Goal: Information Seeking & Learning: Check status

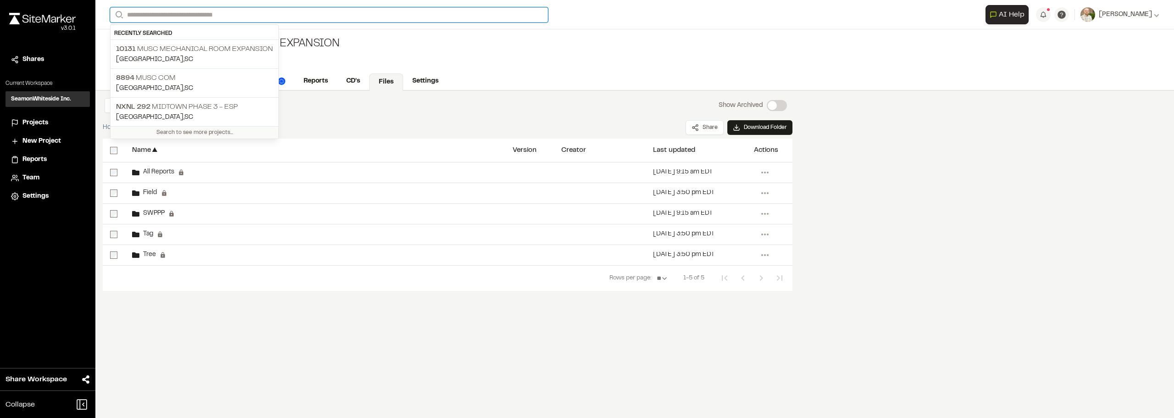
click at [140, 12] on input "Search" at bounding box center [329, 14] width 438 height 15
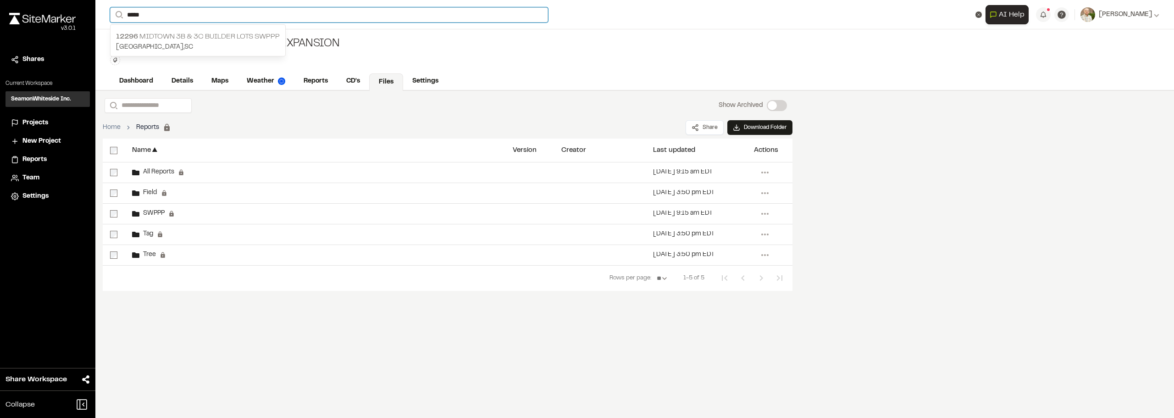
type input "*****"
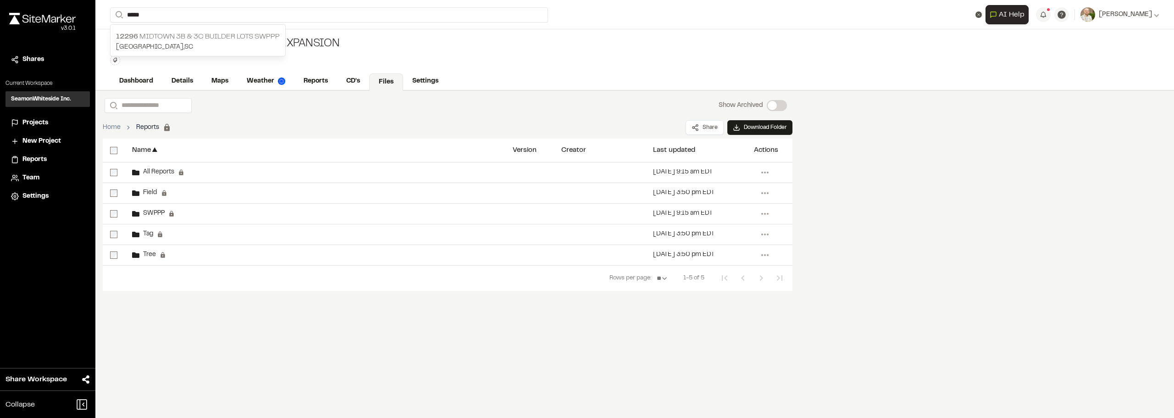
click at [185, 36] on p "12296 Midtown 3B & 3C Builder Lots SWPPP" at bounding box center [198, 36] width 164 height 11
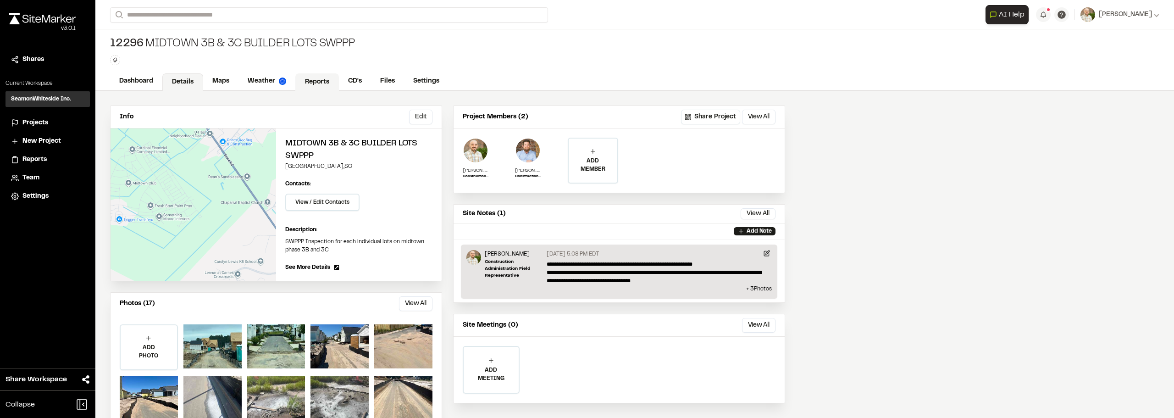
click at [314, 80] on link "Reports" at bounding box center [317, 81] width 44 height 17
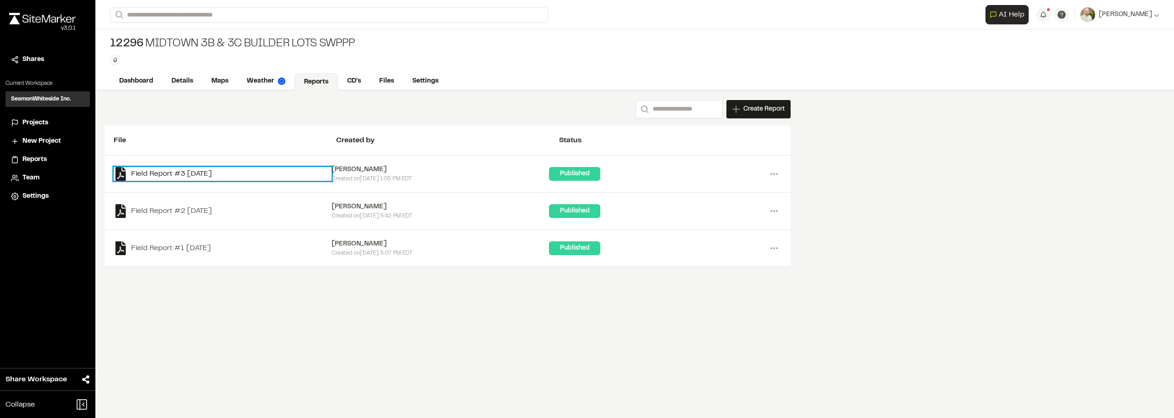
click at [163, 174] on link "Field Report #3 2025-09-11" at bounding box center [223, 174] width 218 height 14
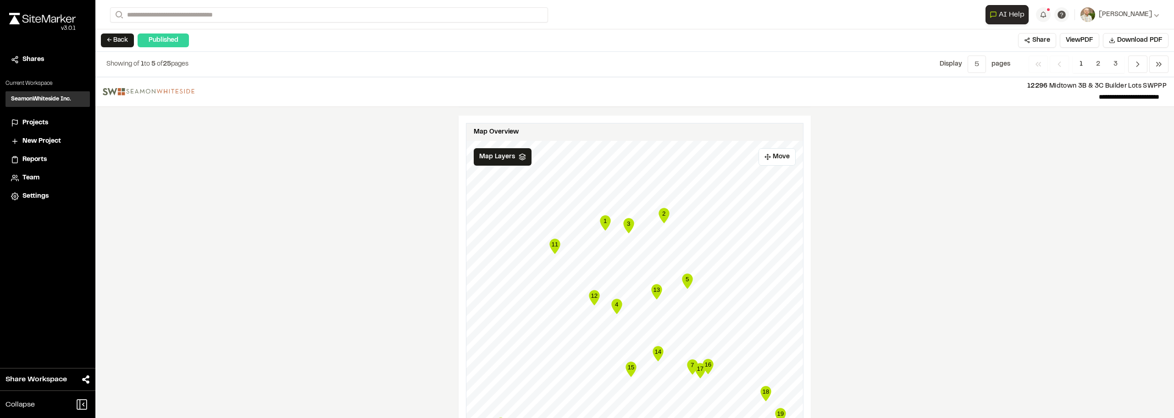
scroll to position [1477, 0]
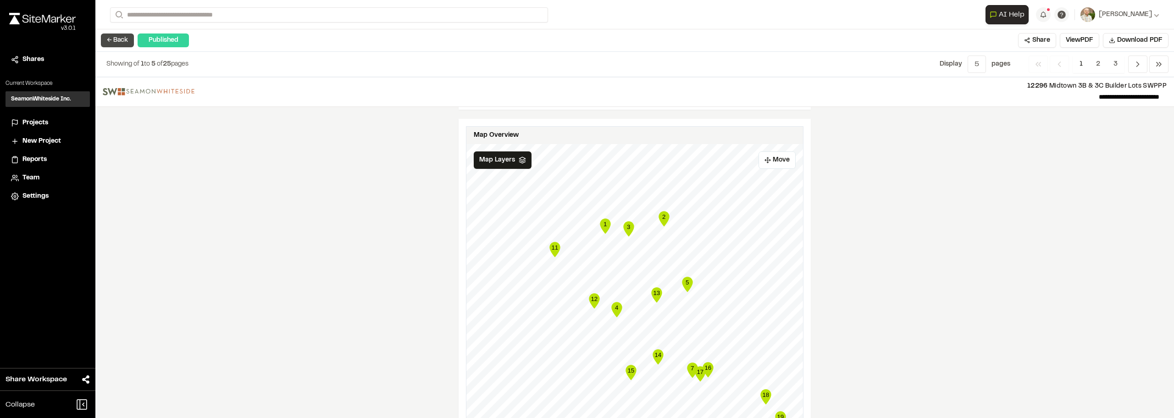
click at [115, 43] on button "← Back" at bounding box center [117, 40] width 33 height 14
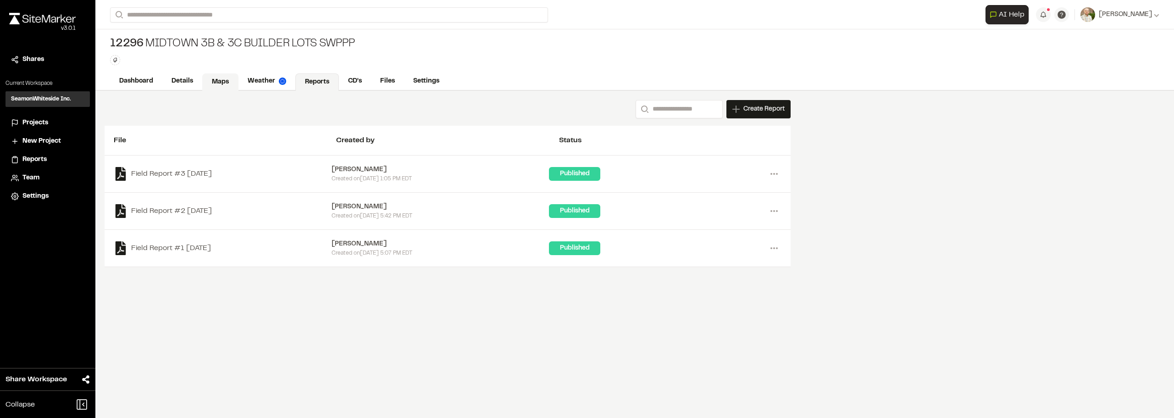
click at [223, 83] on link "Maps" at bounding box center [220, 81] width 36 height 17
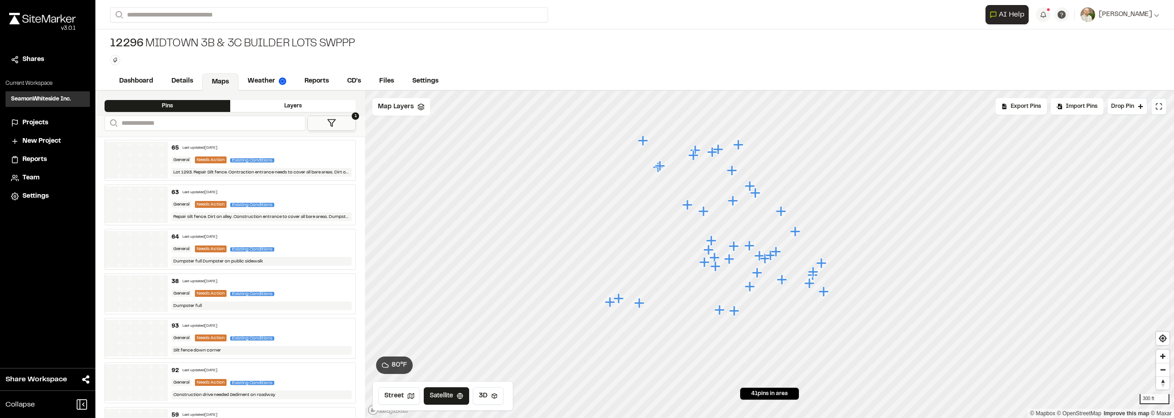
click at [342, 120] on button "1" at bounding box center [331, 123] width 49 height 15
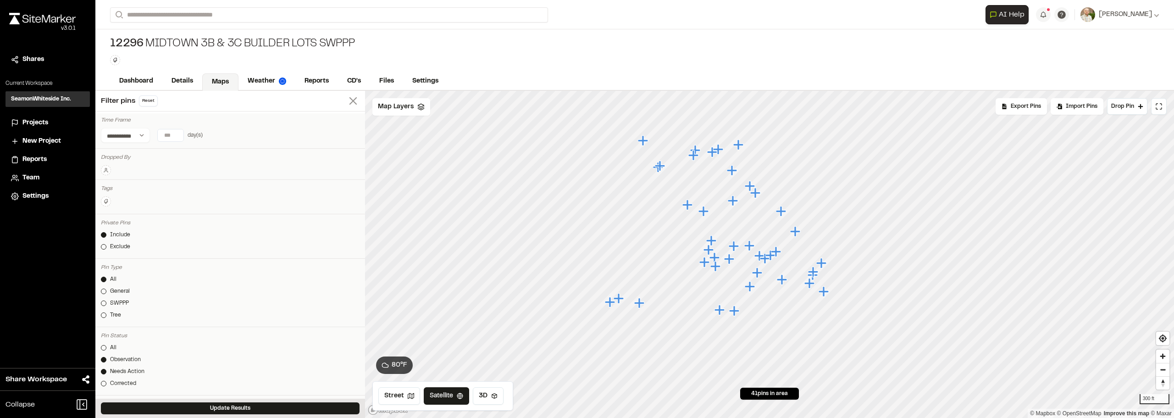
click at [350, 103] on line at bounding box center [353, 101] width 6 height 6
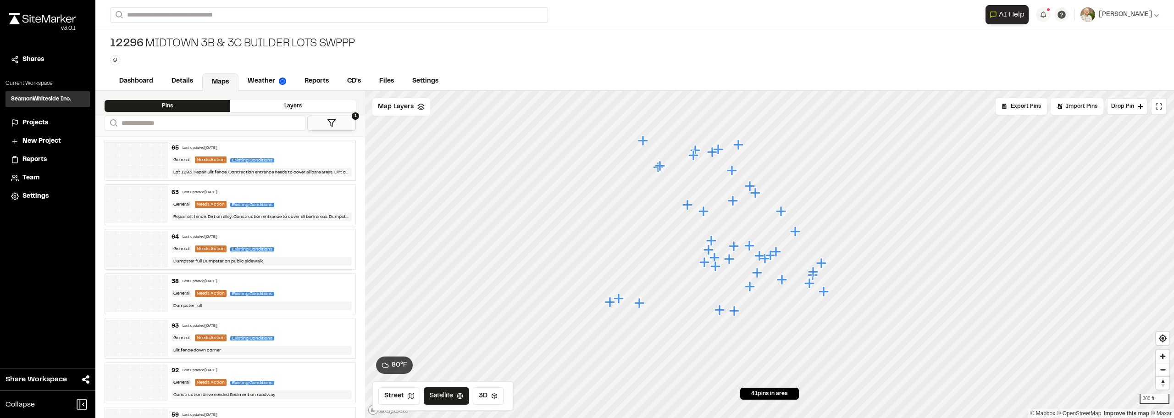
click at [350, 103] on line at bounding box center [353, 101] width 6 height 6
click at [327, 123] on icon at bounding box center [331, 122] width 9 height 9
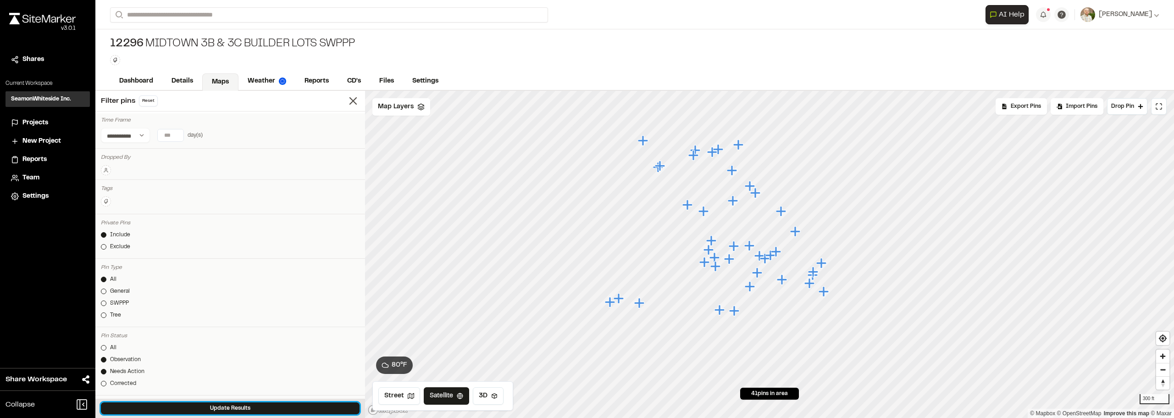
click at [226, 406] on button "Update Results" at bounding box center [230, 408] width 259 height 12
click at [348, 102] on icon at bounding box center [353, 100] width 13 height 13
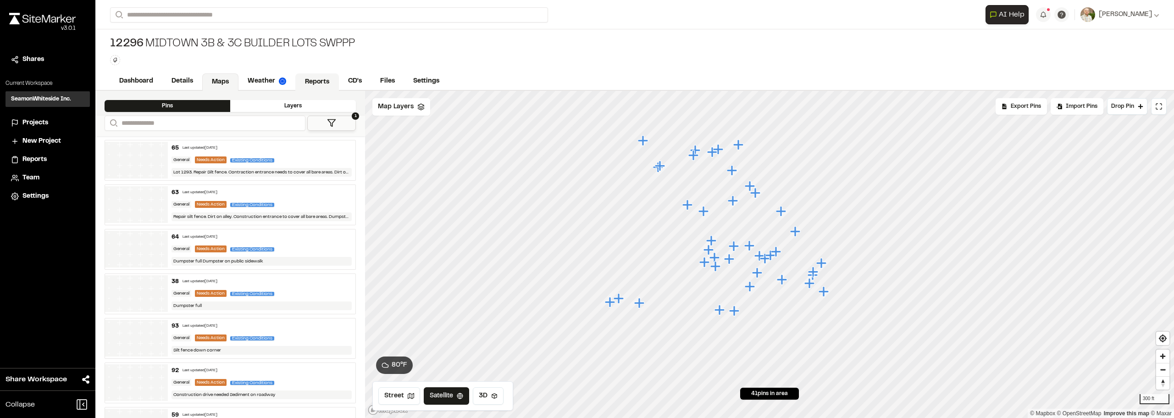
click at [318, 83] on link "Reports" at bounding box center [317, 81] width 44 height 17
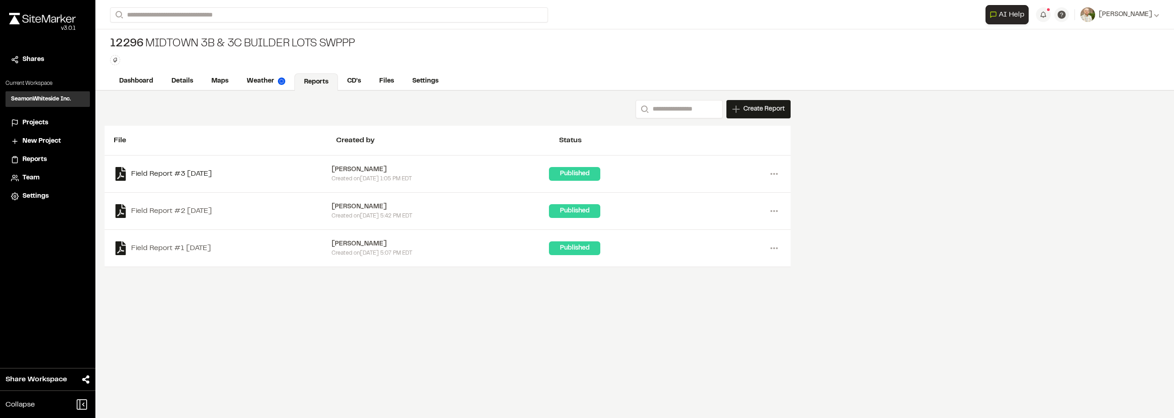
drag, startPoint x: 205, startPoint y: 164, endPoint x: 202, endPoint y: 168, distance: 5.6
click at [205, 164] on div "Field Report #3 2025-09-11 Dana Flanigan Created on Thu, Sep 11, 2025 1:05 PM E…" at bounding box center [448, 173] width 686 height 37
click at [200, 169] on link "Field Report #3 2025-09-11" at bounding box center [223, 174] width 218 height 14
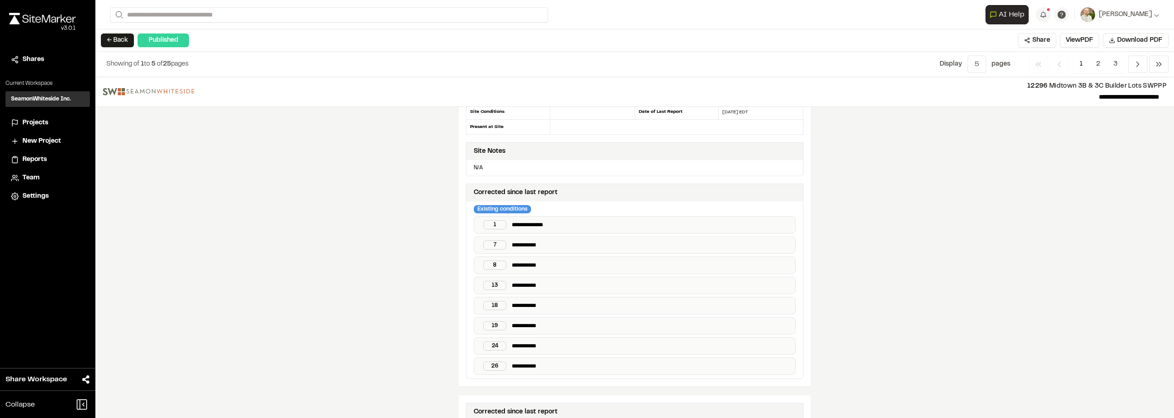
scroll to position [92, 0]
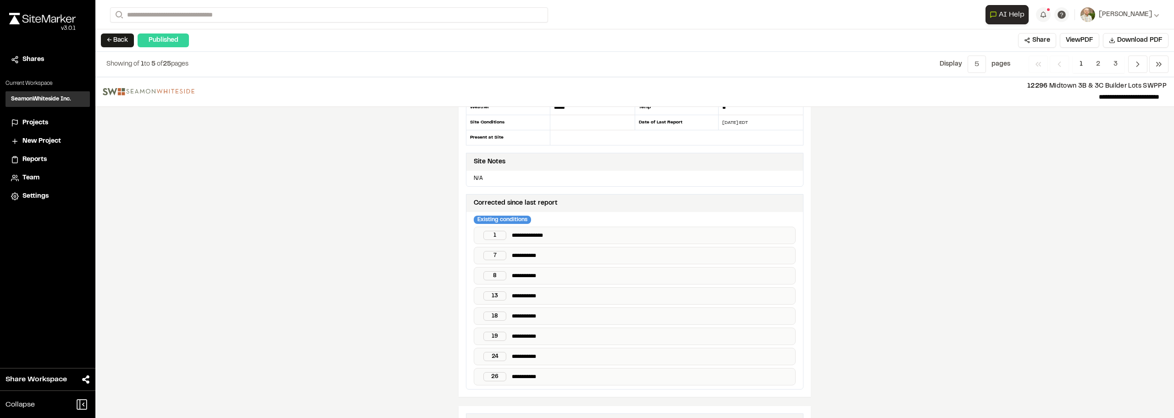
click at [536, 254] on p "**********" at bounding box center [652, 255] width 280 height 9
drag, startPoint x: 536, startPoint y: 254, endPoint x: 455, endPoint y: 248, distance: 80.9
click at [458, 248] on div "**********" at bounding box center [634, 205] width 352 height 381
click at [875, 298] on div "**********" at bounding box center [634, 247] width 1078 height 341
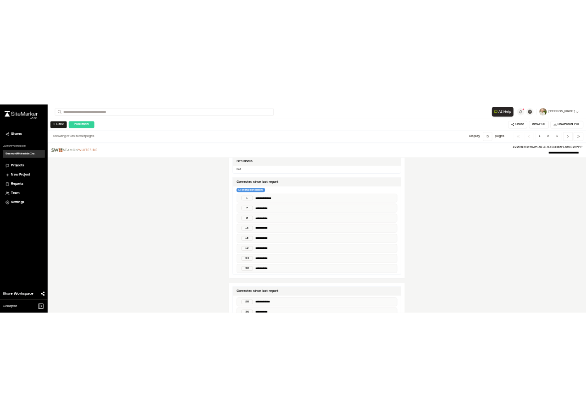
scroll to position [0, 0]
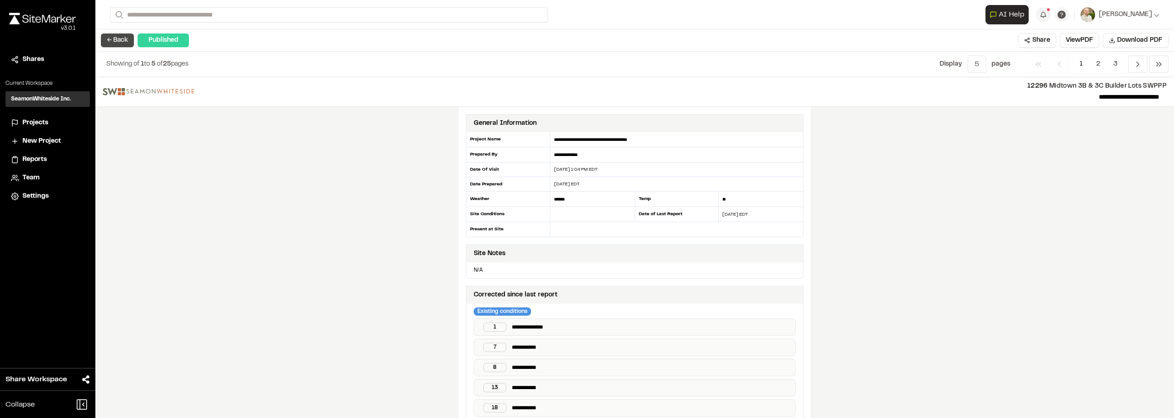
click at [120, 46] on button "← Back" at bounding box center [117, 40] width 33 height 14
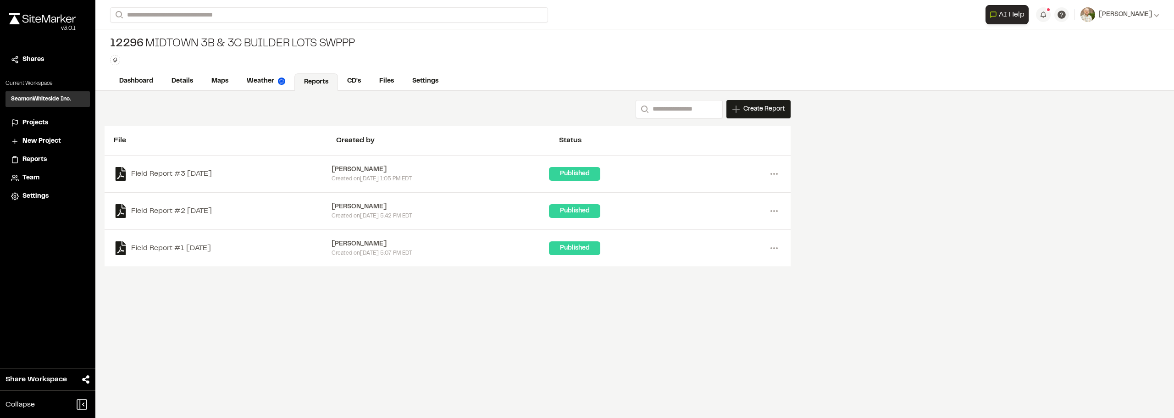
click at [214, 69] on div "12296 Midtown 3B & 3C Builder Lots SWPPP Type Enter or comma to add tag." at bounding box center [634, 50] width 1078 height 43
click at [216, 77] on link "Maps" at bounding box center [220, 81] width 36 height 17
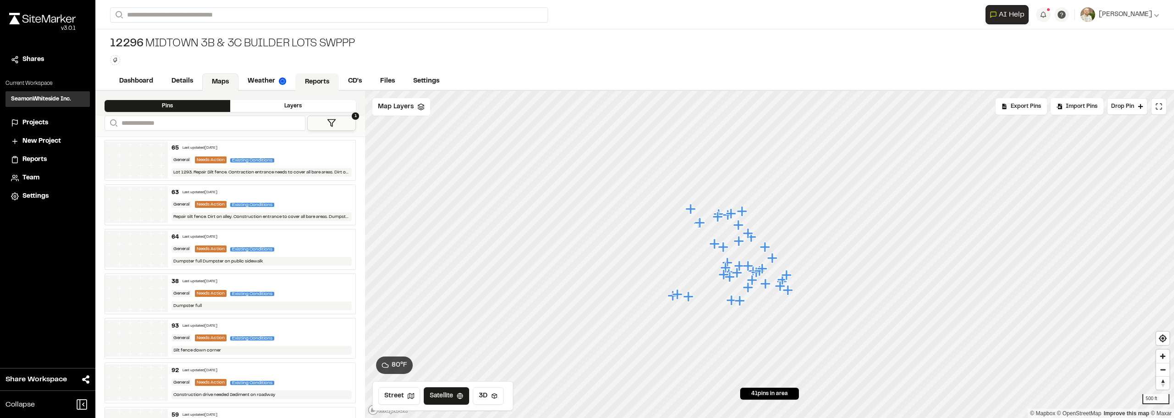
click at [305, 81] on link "Reports" at bounding box center [317, 81] width 44 height 17
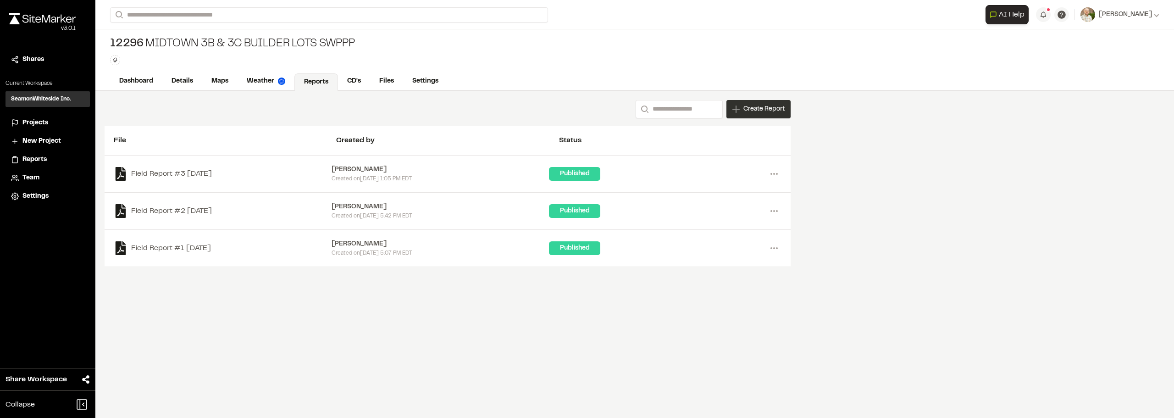
click at [757, 105] on span "Create Report" at bounding box center [763, 109] width 41 height 10
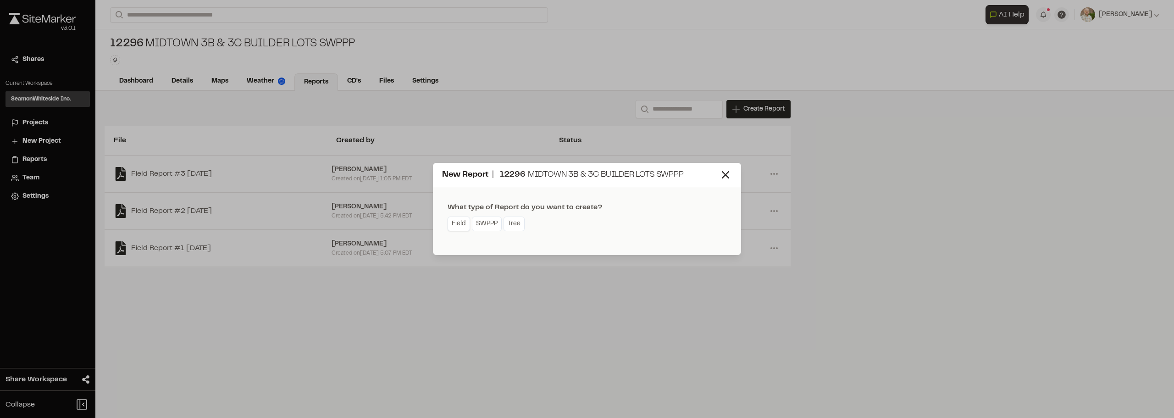
click at [454, 218] on link "Field" at bounding box center [458, 223] width 22 height 15
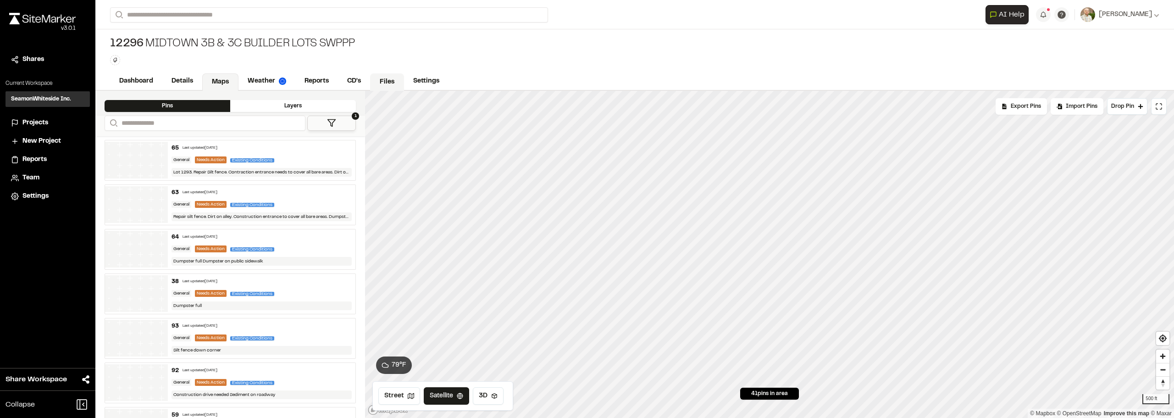
click at [377, 79] on link "Files" at bounding box center [387, 81] width 34 height 17
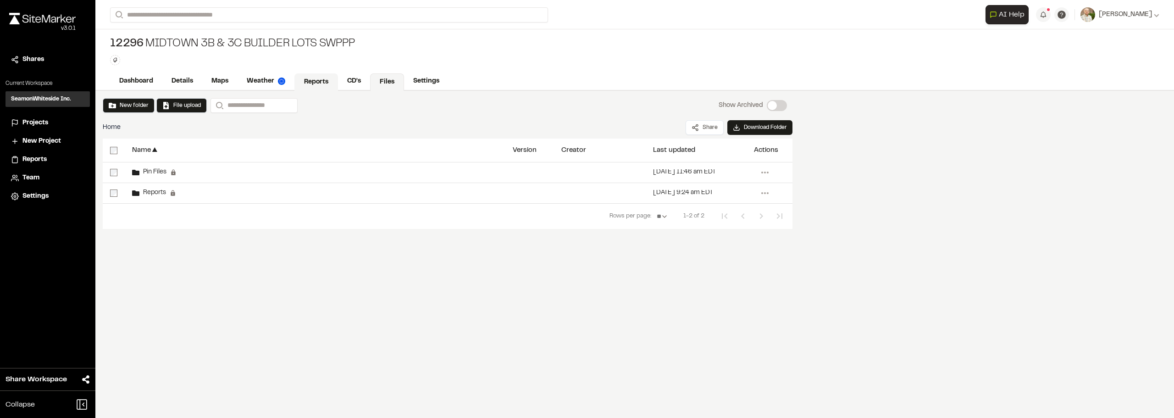
click at [318, 77] on link "Reports" at bounding box center [316, 81] width 44 height 17
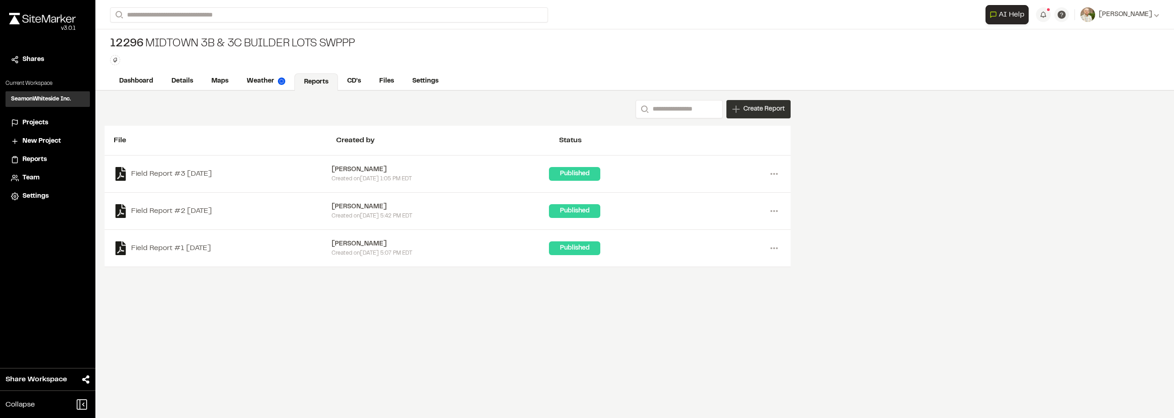
click at [751, 105] on span "Create Report" at bounding box center [763, 109] width 41 height 10
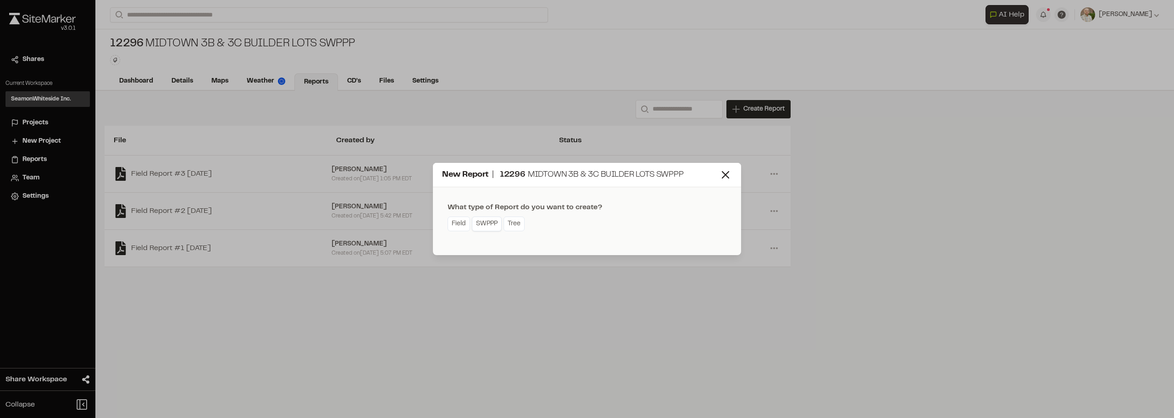
click at [475, 224] on link "SWPPP" at bounding box center [487, 223] width 30 height 15
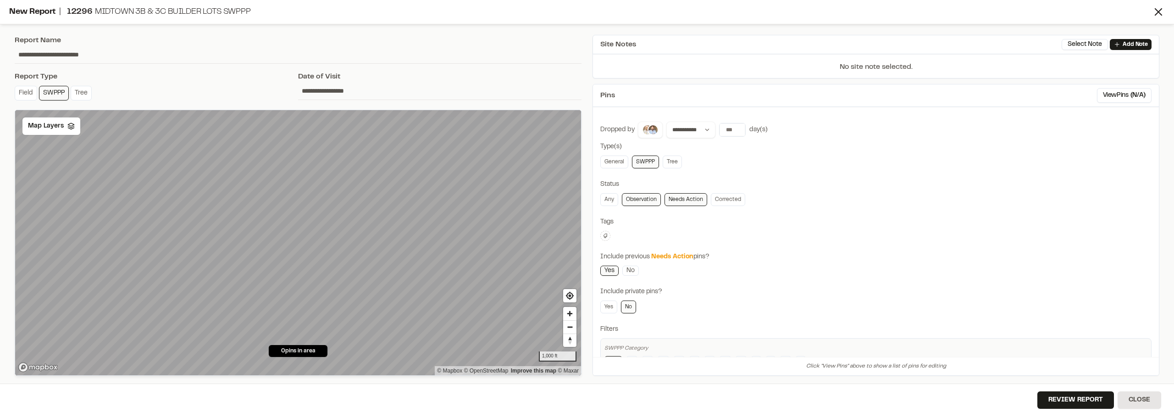
click at [638, 197] on link "Observation" at bounding box center [641, 199] width 39 height 13
click at [727, 128] on input "**" at bounding box center [732, 129] width 26 height 13
click at [815, 152] on button "All Time" at bounding box center [812, 148] width 28 height 15
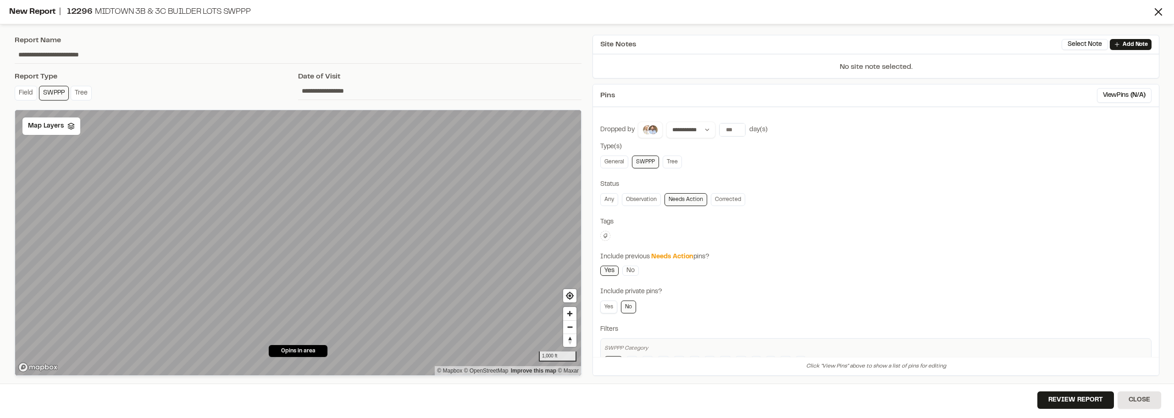
click at [613, 311] on link "Yes" at bounding box center [608, 306] width 17 height 13
click at [624, 307] on link "No" at bounding box center [628, 306] width 15 height 13
click at [54, 121] on span "Map Layers" at bounding box center [46, 126] width 36 height 10
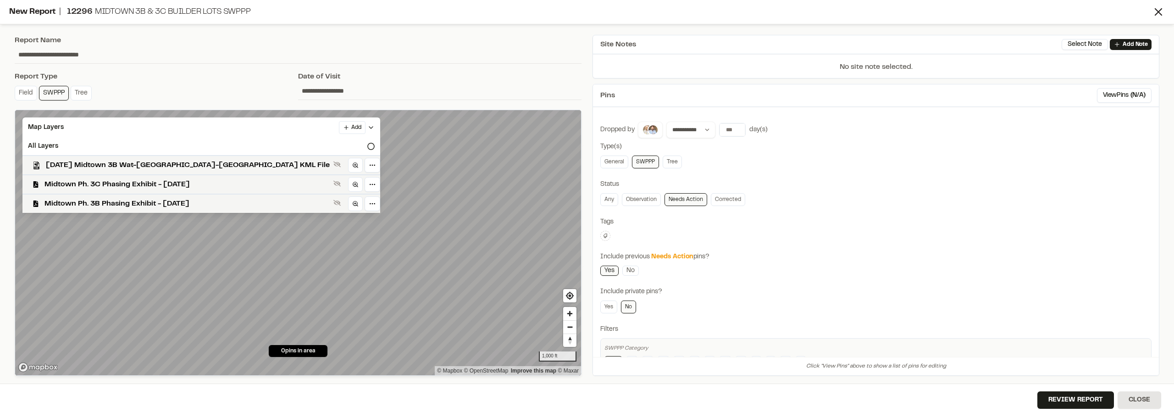
click at [181, 71] on div "**********" at bounding box center [298, 205] width 578 height 352
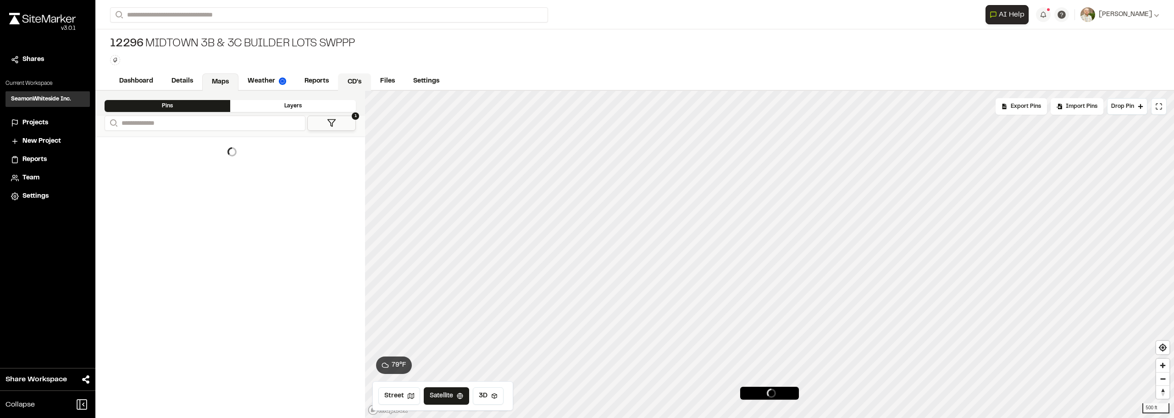
click at [351, 78] on link "CD's" at bounding box center [354, 81] width 33 height 17
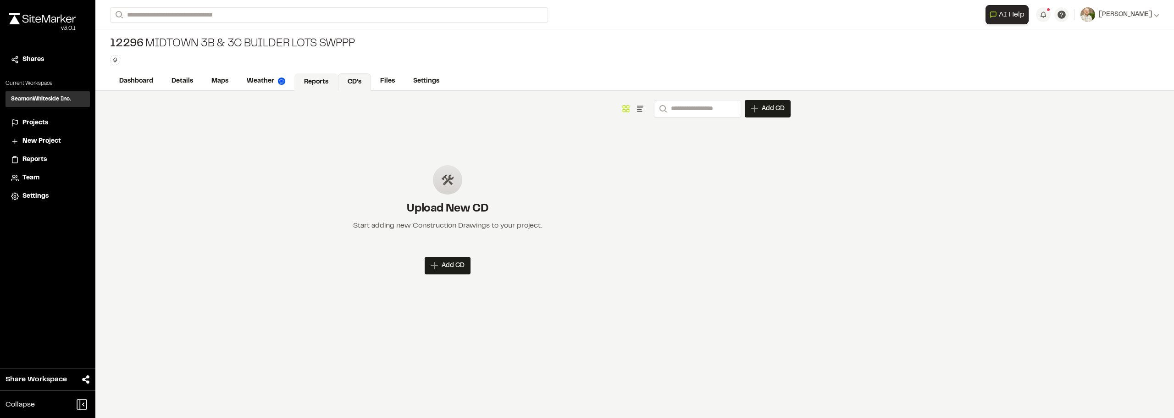
click at [315, 77] on link "Reports" at bounding box center [316, 81] width 44 height 17
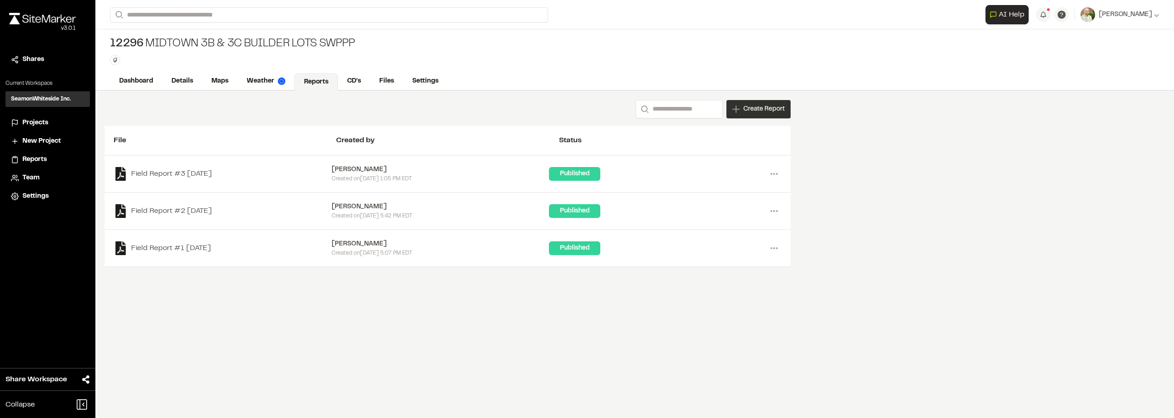
click at [767, 113] on span "Create Report" at bounding box center [763, 109] width 41 height 10
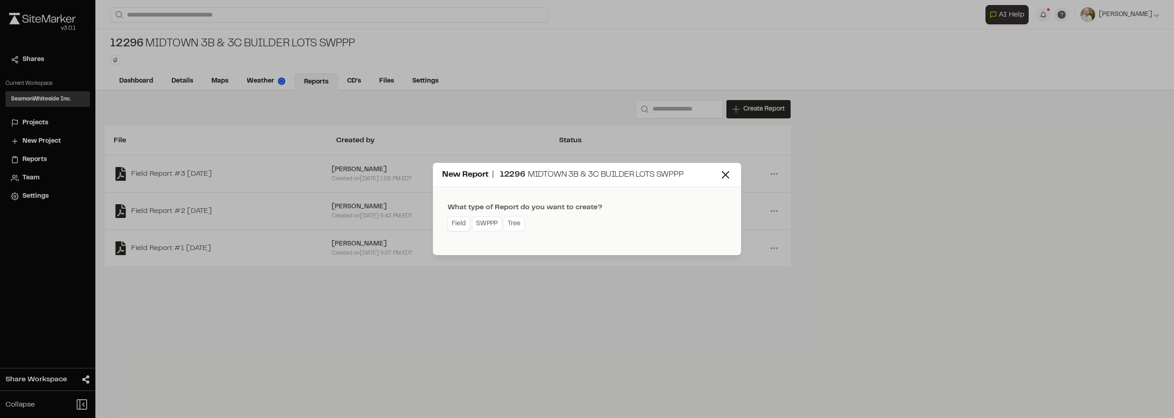
click at [450, 223] on link "Field" at bounding box center [458, 223] width 22 height 15
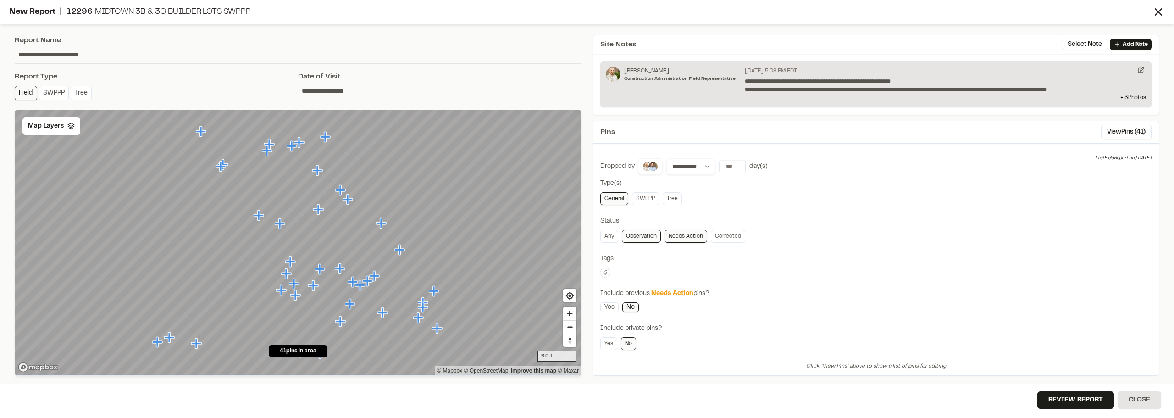
drag, startPoint x: 282, startPoint y: 349, endPoint x: 315, endPoint y: 353, distance: 34.2
click at [315, 353] on span "41 pins in area" at bounding box center [298, 351] width 37 height 8
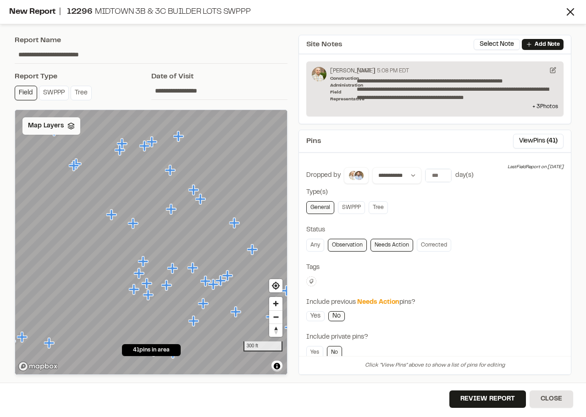
click at [39, 121] on span "Map Layers" at bounding box center [46, 126] width 36 height 10
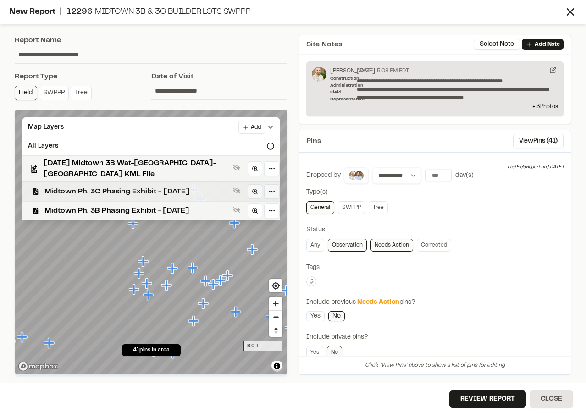
click at [107, 186] on span "Midtown Ph. 3C Phasing Exhibit - 03.06.24" at bounding box center [136, 191] width 185 height 11
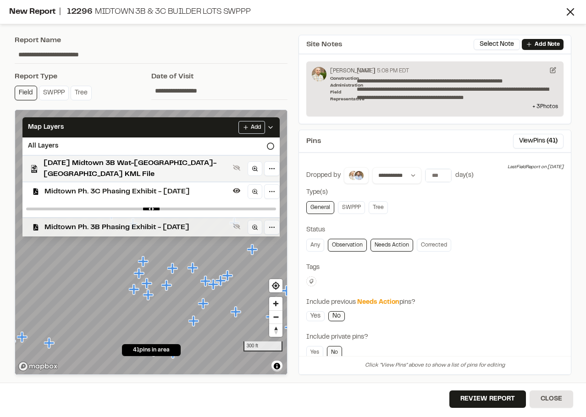
click at [107, 222] on span "Midtown Ph. 3B Phasing Exhibit - 03.06.24" at bounding box center [136, 227] width 185 height 11
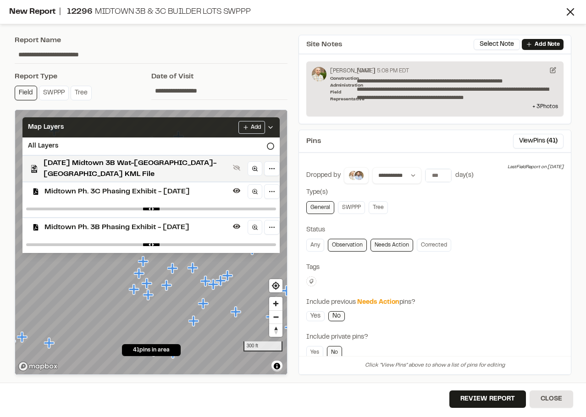
click at [266, 127] on div "Map Layers Add" at bounding box center [150, 127] width 257 height 20
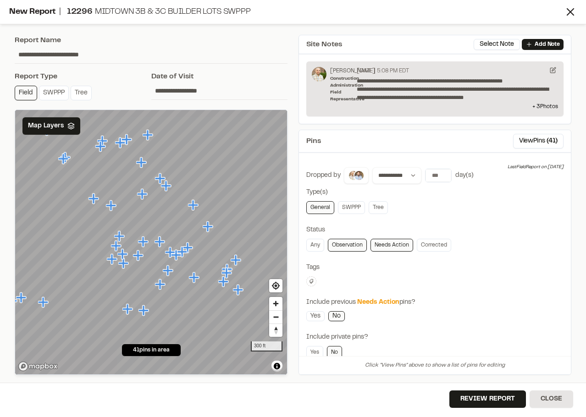
click at [157, 285] on icon "Map marker" at bounding box center [160, 284] width 10 height 10
click at [166, 271] on icon "Map marker" at bounding box center [168, 270] width 10 height 10
click at [227, 287] on icon "Map marker" at bounding box center [224, 282] width 12 height 12
click at [239, 291] on icon "Map marker" at bounding box center [238, 290] width 10 height 10
click at [208, 225] on icon "Map marker" at bounding box center [208, 226] width 10 height 10
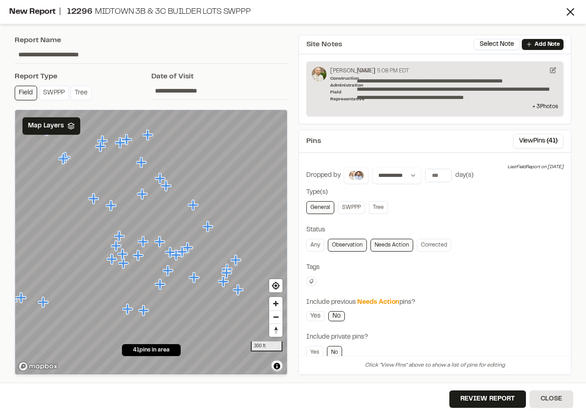
click at [142, 196] on icon "Map marker" at bounding box center [142, 194] width 10 height 10
click at [22, 296] on icon "Map marker" at bounding box center [21, 298] width 10 height 10
click at [567, 14] on icon at bounding box center [570, 12] width 13 height 13
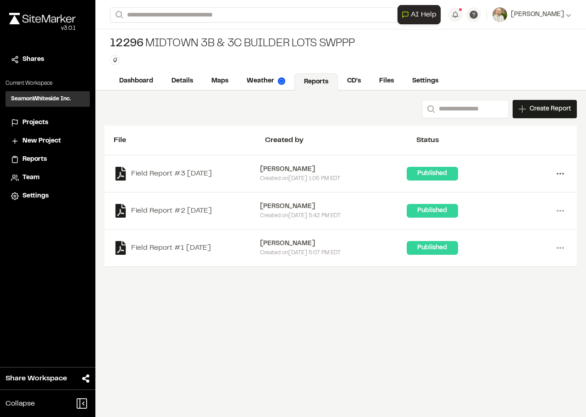
click at [563, 172] on icon at bounding box center [560, 173] width 15 height 15
click at [217, 80] on link "Maps" at bounding box center [220, 81] width 36 height 17
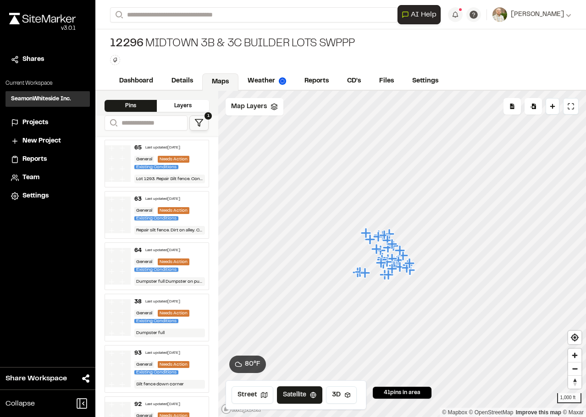
click at [119, 164] on img at bounding box center [118, 163] width 26 height 37
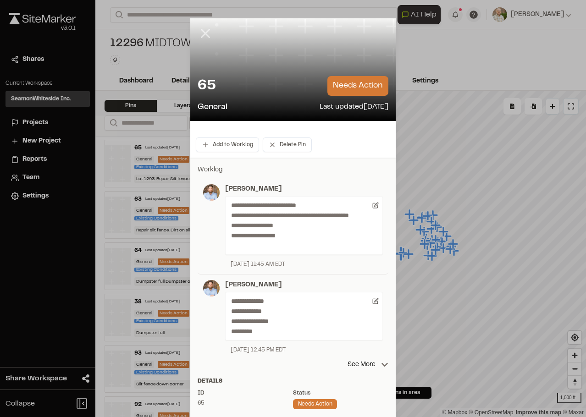
click at [203, 36] on icon at bounding box center [206, 34] width 16 height 16
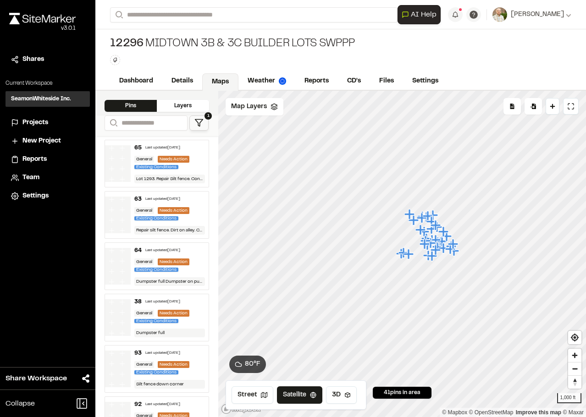
click at [128, 207] on img at bounding box center [118, 215] width 26 height 37
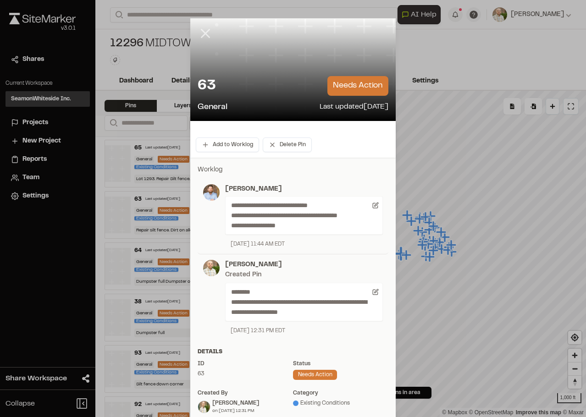
click at [199, 34] on icon at bounding box center [206, 34] width 16 height 16
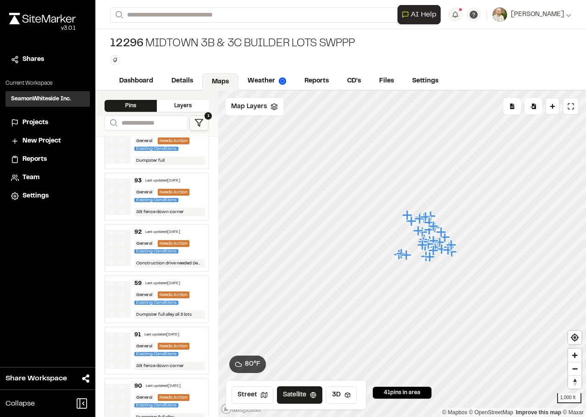
scroll to position [183, 0]
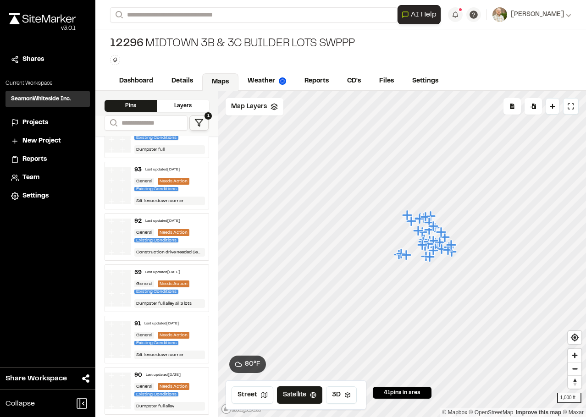
click at [123, 178] on img at bounding box center [118, 185] width 26 height 37
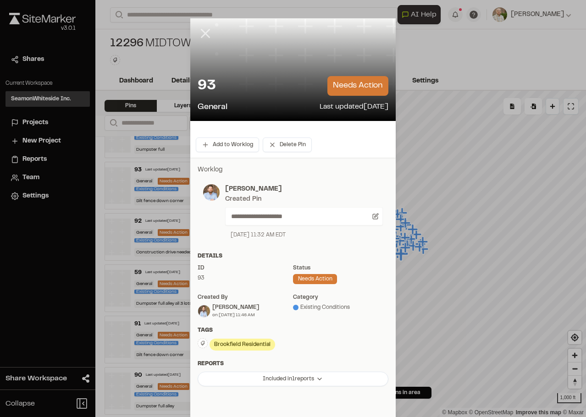
click at [203, 33] on line at bounding box center [206, 34] width 8 height 8
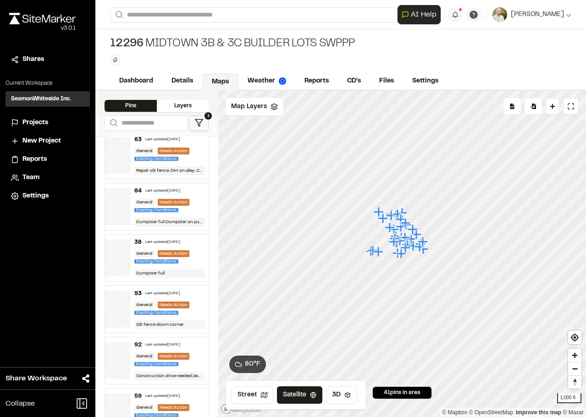
scroll to position [0, 0]
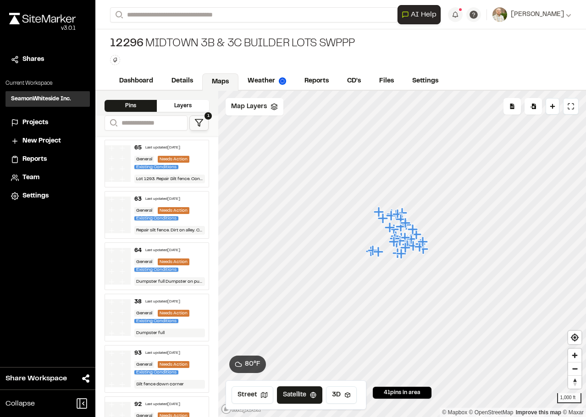
click at [117, 171] on img at bounding box center [118, 163] width 26 height 37
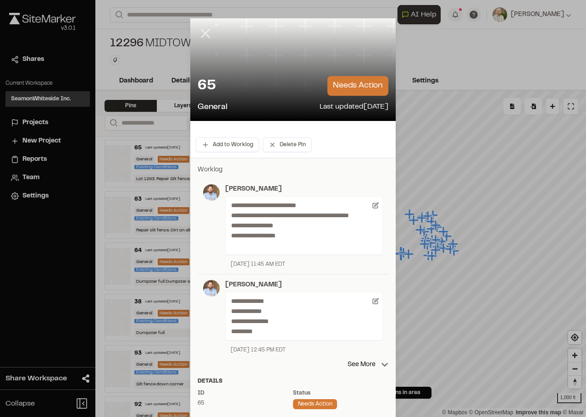
click at [204, 29] on icon at bounding box center [206, 34] width 16 height 16
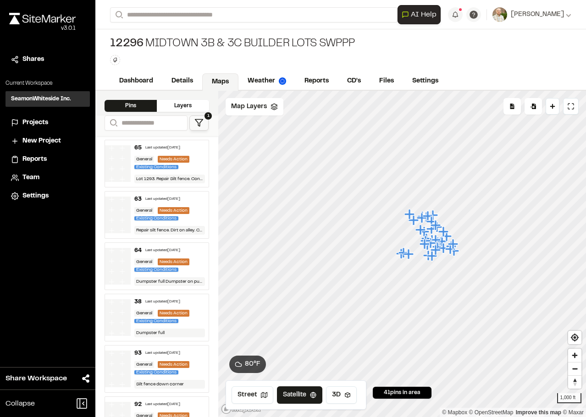
click at [127, 197] on img at bounding box center [118, 215] width 26 height 37
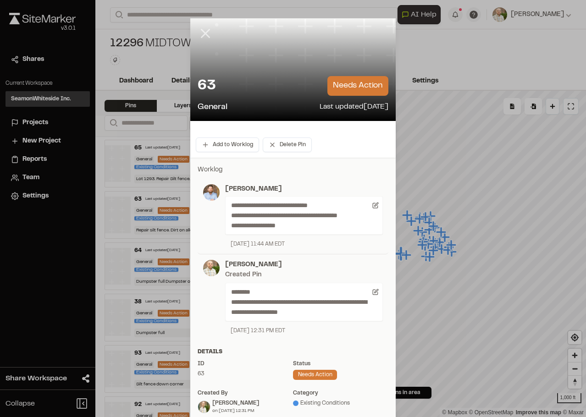
click at [199, 36] on icon at bounding box center [206, 34] width 16 height 16
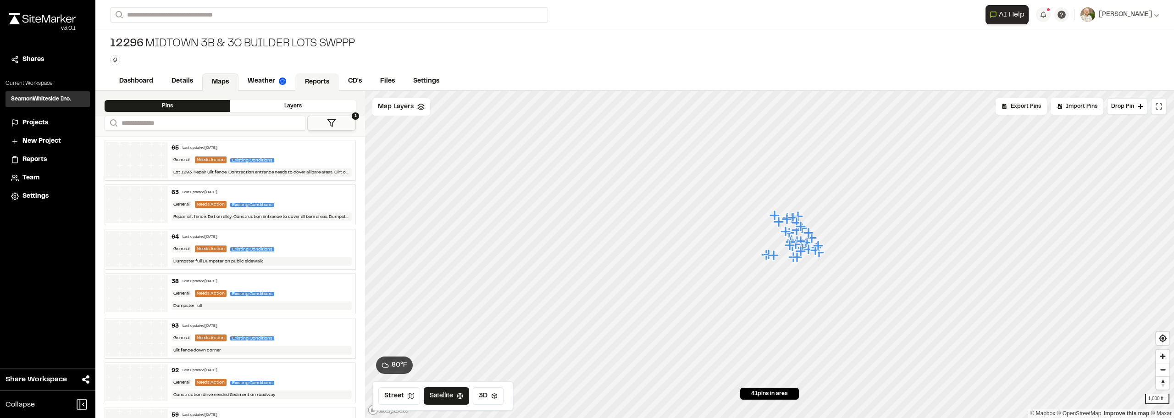
click at [303, 86] on link "Reports" at bounding box center [317, 81] width 44 height 17
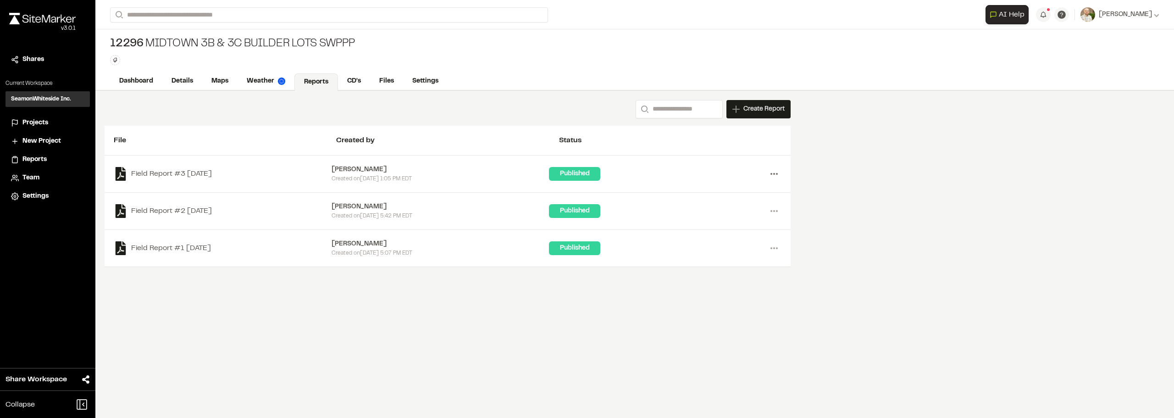
click at [769, 170] on icon at bounding box center [774, 173] width 15 height 15
click at [713, 236] on link "Delete" at bounding box center [741, 234] width 80 height 14
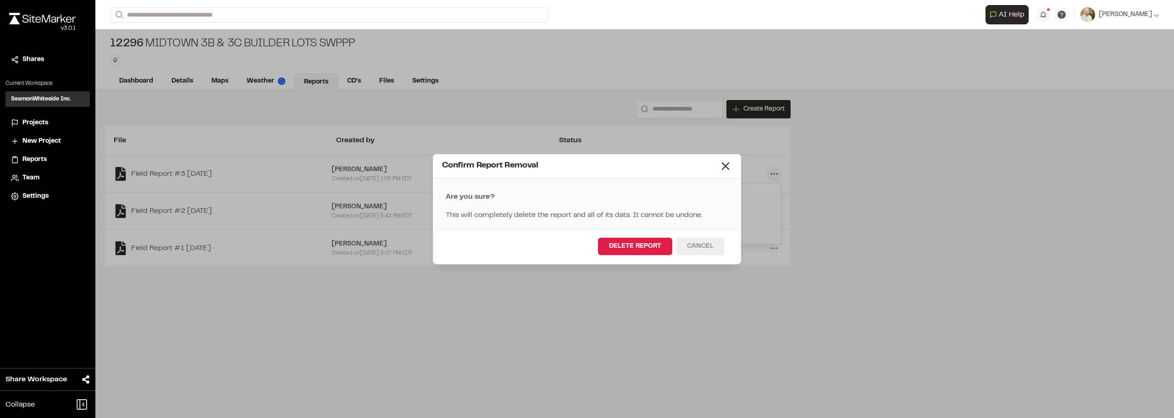
click at [708, 248] on button "Cancel" at bounding box center [700, 245] width 49 height 17
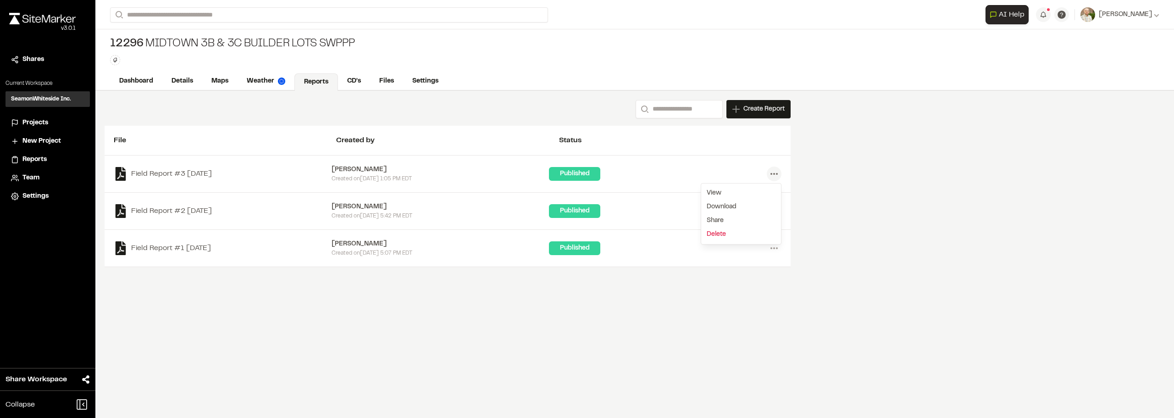
click at [713, 234] on link "Delete" at bounding box center [741, 234] width 80 height 14
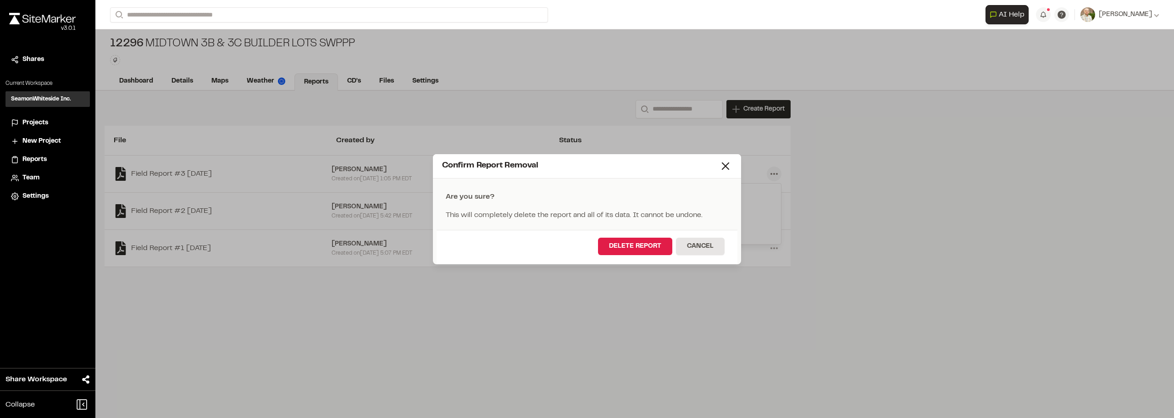
click at [897, 274] on div "Confirm Report Removal Are you sure? This will completely delete the report and…" at bounding box center [587, 209] width 1174 height 418
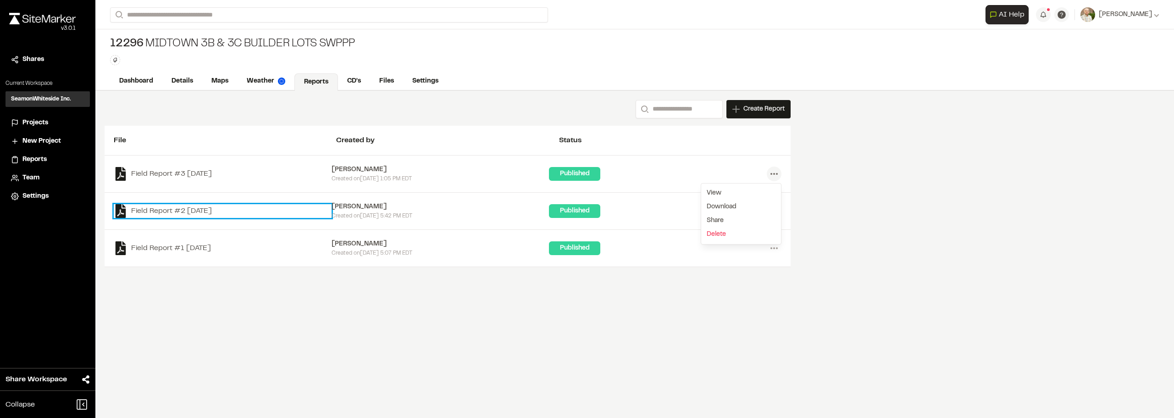
drag, startPoint x: 164, startPoint y: 209, endPoint x: 177, endPoint y: 209, distance: 12.4
click at [165, 209] on link "Field Report #2 2025-09-03" at bounding box center [223, 211] width 218 height 14
click at [1010, 190] on div "Search Create Report New Report | 12296 Midtown 3B & 3C Builder Lots SWPPP What…" at bounding box center [634, 254] width 1078 height 327
click at [934, 205] on div "Search Create Report New Report | 12296 Midtown 3B & 3C Builder Lots SWPPP What…" at bounding box center [634, 254] width 1078 height 327
click at [935, 205] on div "Search Create Report New Report | 12296 Midtown 3B & 3C Builder Lots SWPPP What…" at bounding box center [634, 254] width 1078 height 327
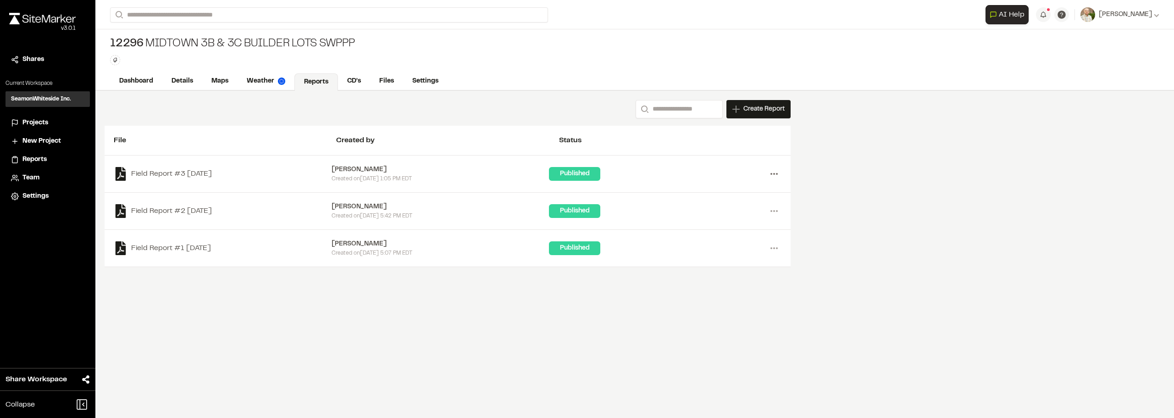
click at [779, 180] on icon at bounding box center [774, 173] width 15 height 15
click at [717, 239] on link "Delete" at bounding box center [741, 234] width 80 height 14
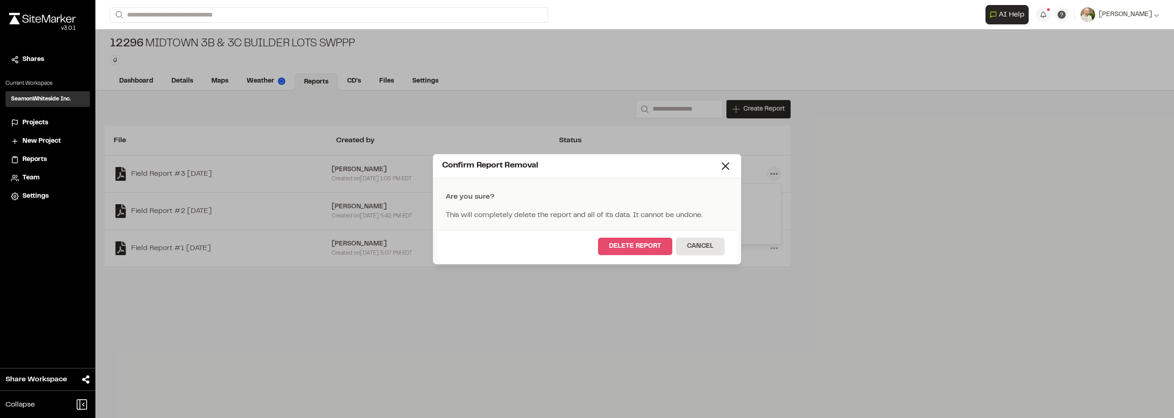
click at [651, 246] on button "Delete Report" at bounding box center [635, 245] width 74 height 17
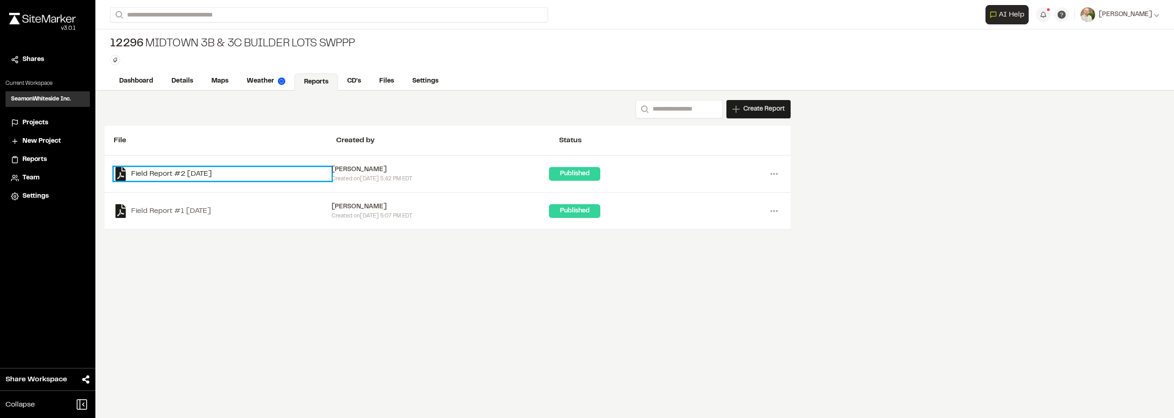
click at [207, 173] on link "Field Report #2 2025-09-03" at bounding box center [223, 174] width 218 height 14
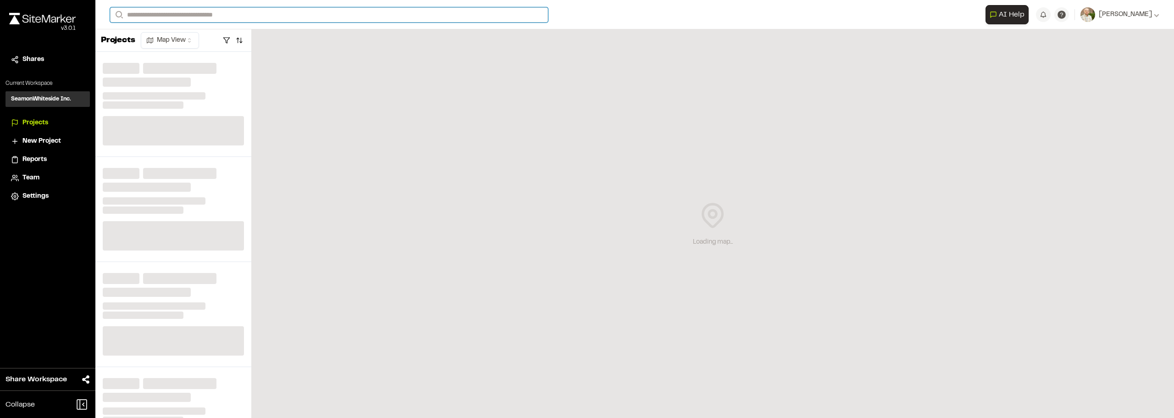
click at [217, 17] on input "Search" at bounding box center [329, 14] width 438 height 15
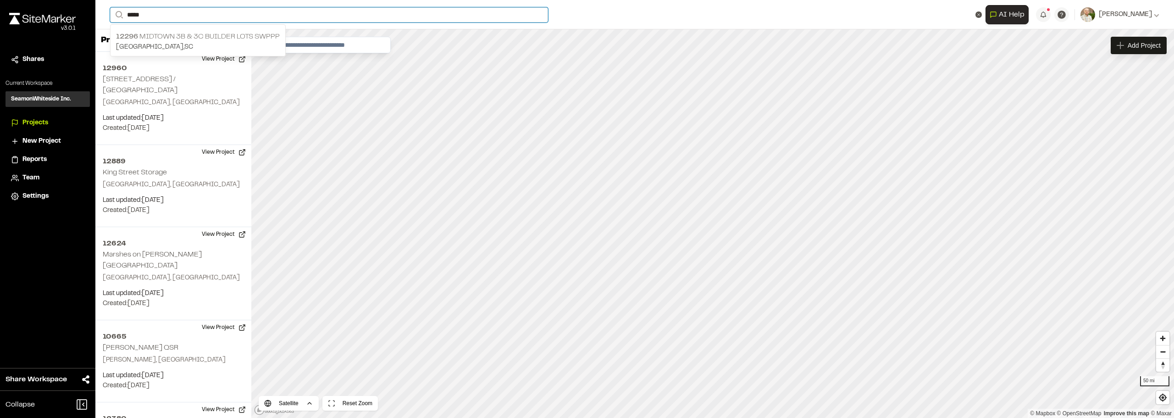
type input "*****"
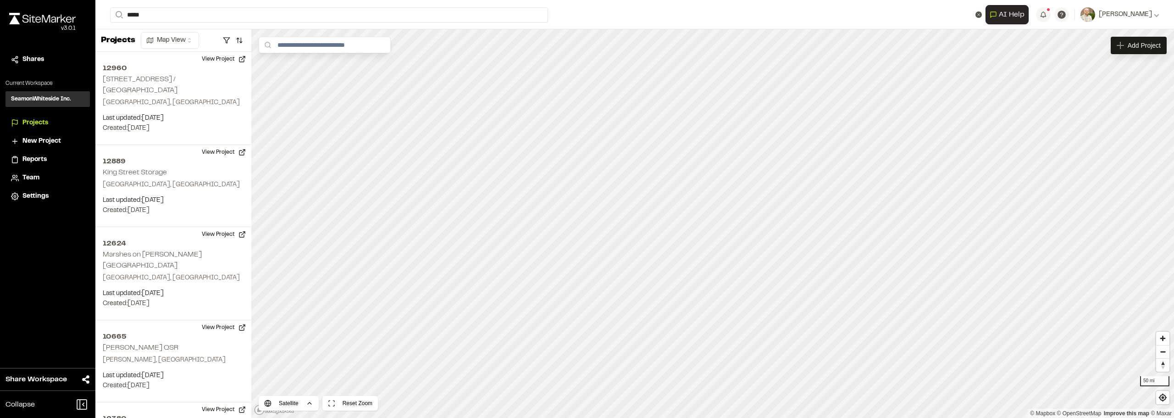
click at [223, 28] on div "12296 Midtown 3B & 3C Builder Lots SWPPP Goose Creek , SC" at bounding box center [197, 42] width 175 height 28
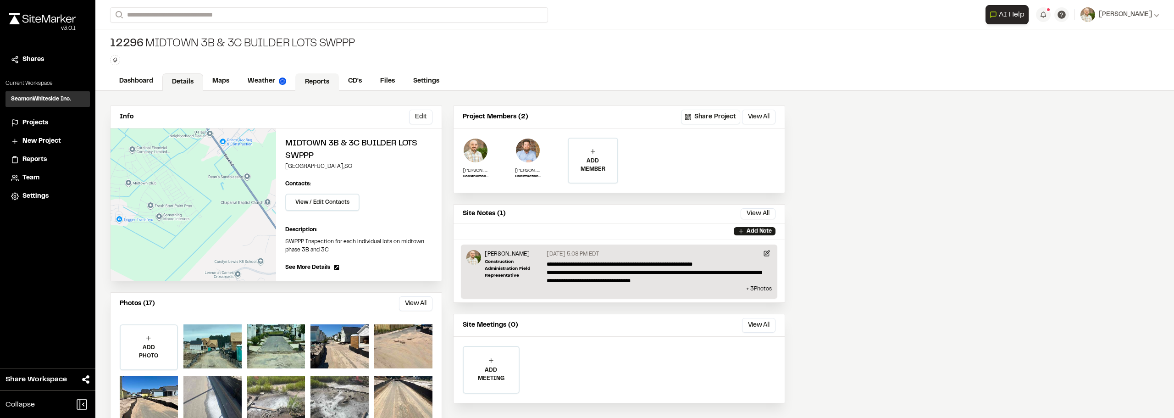
click at [309, 73] on link "Reports" at bounding box center [317, 81] width 44 height 17
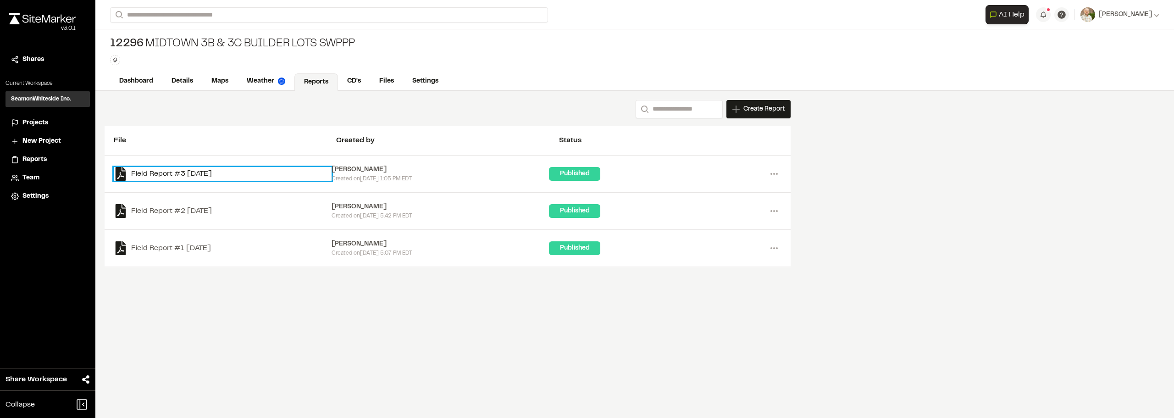
click at [198, 171] on link "Field Report #3 2025-09-11" at bounding box center [223, 174] width 218 height 14
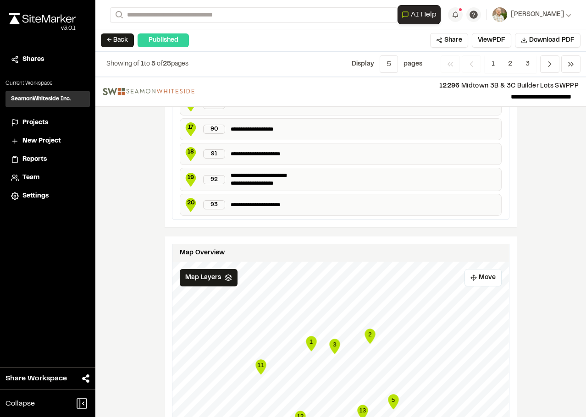
scroll to position [1523, 0]
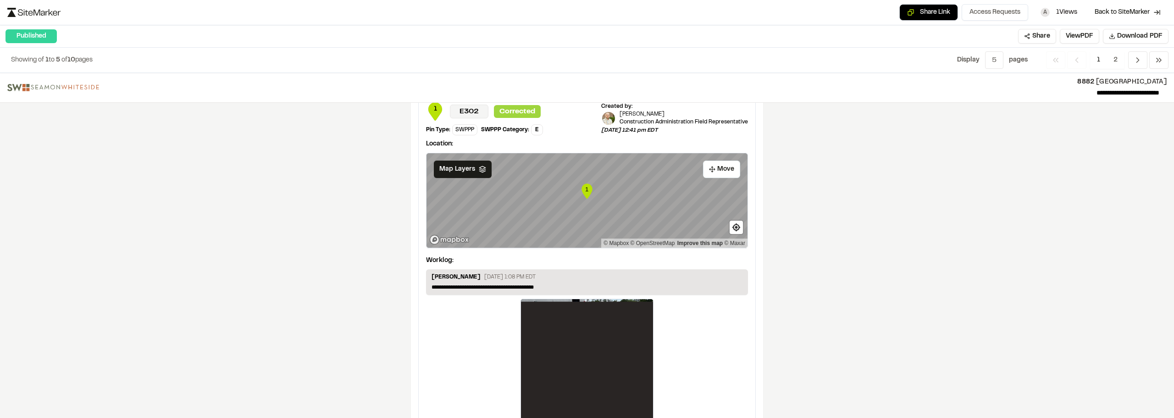
scroll to position [1284, 0]
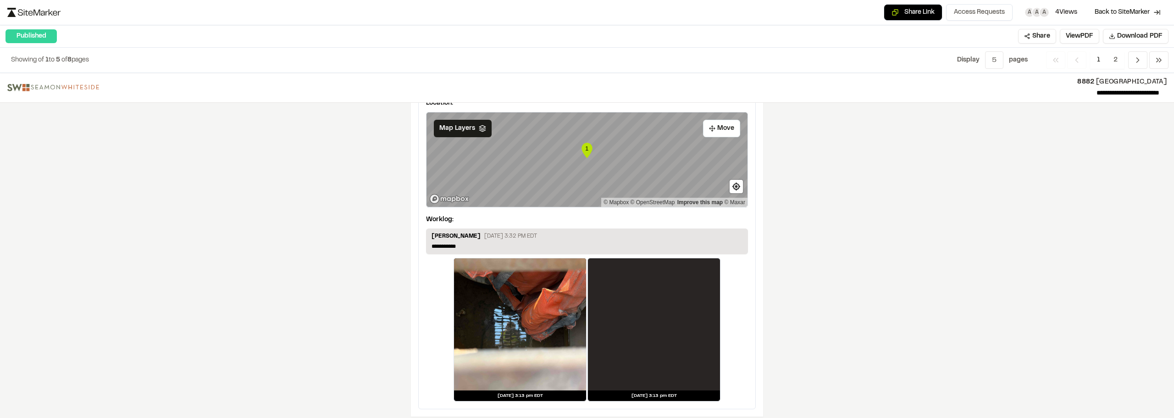
scroll to position [1510, 0]
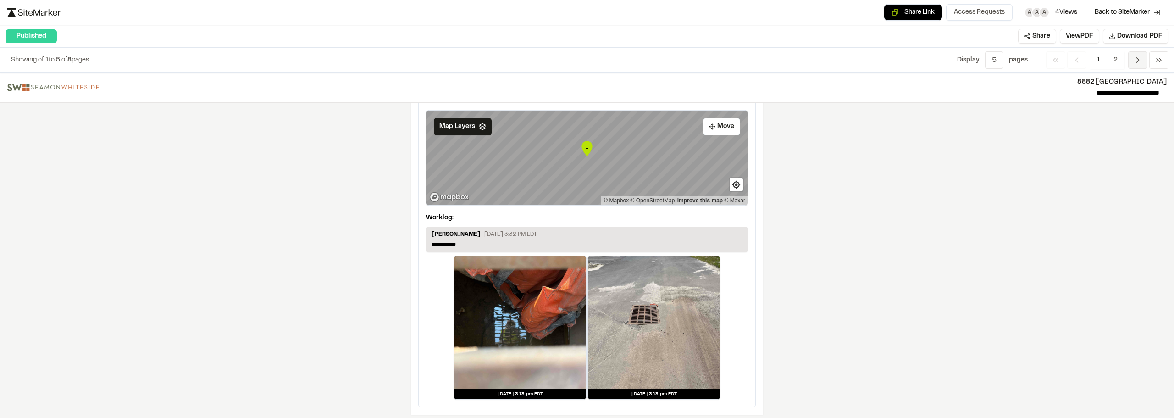
click at [1139, 59] on icon "Navigation" at bounding box center [1137, 59] width 9 height 9
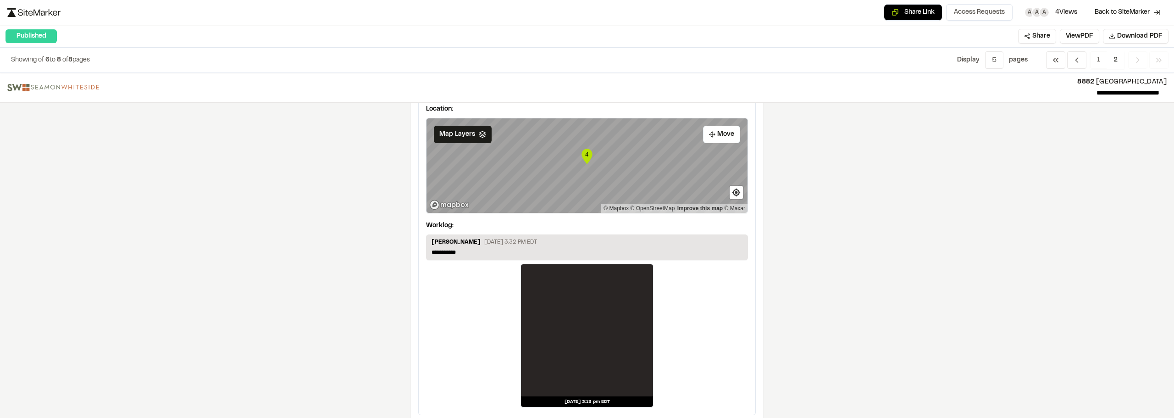
scroll to position [793, 0]
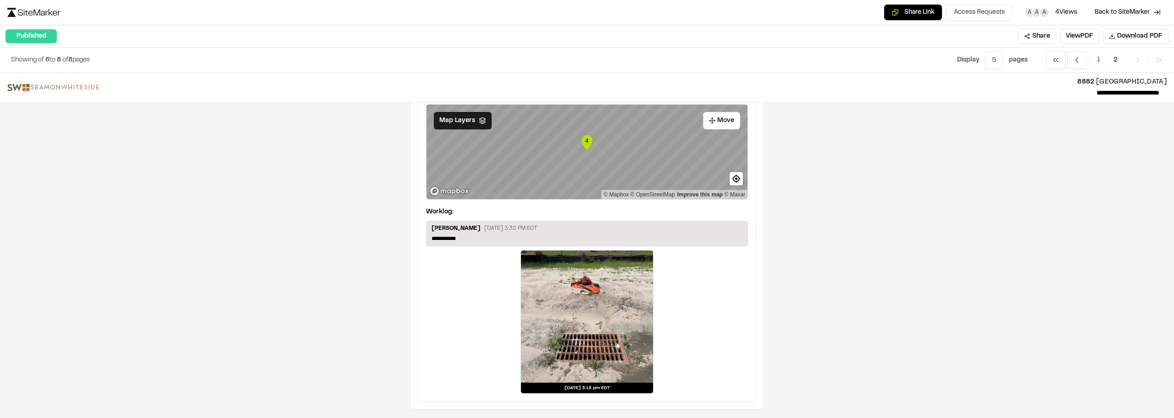
click at [1134, 63] on icon "Navigation" at bounding box center [1137, 59] width 9 height 9
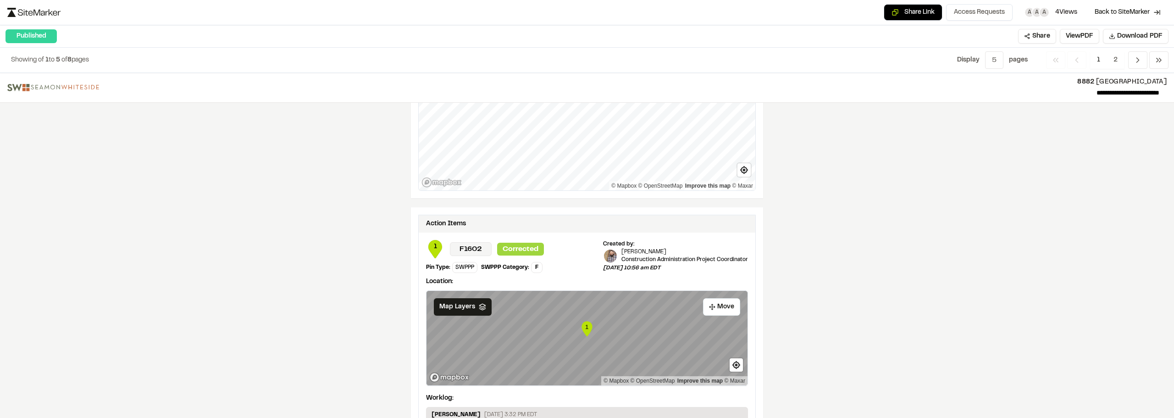
scroll to position [1510, 0]
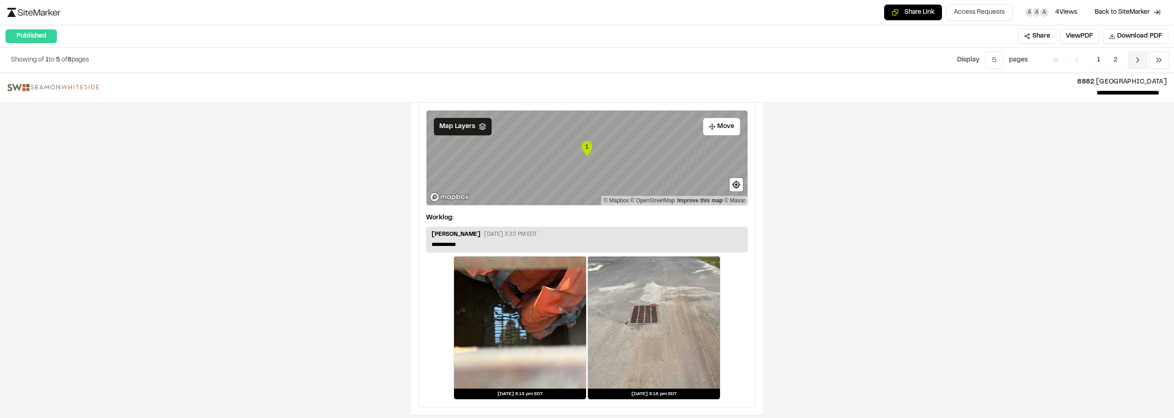
click at [1143, 58] on span "Previous" at bounding box center [1137, 59] width 19 height 17
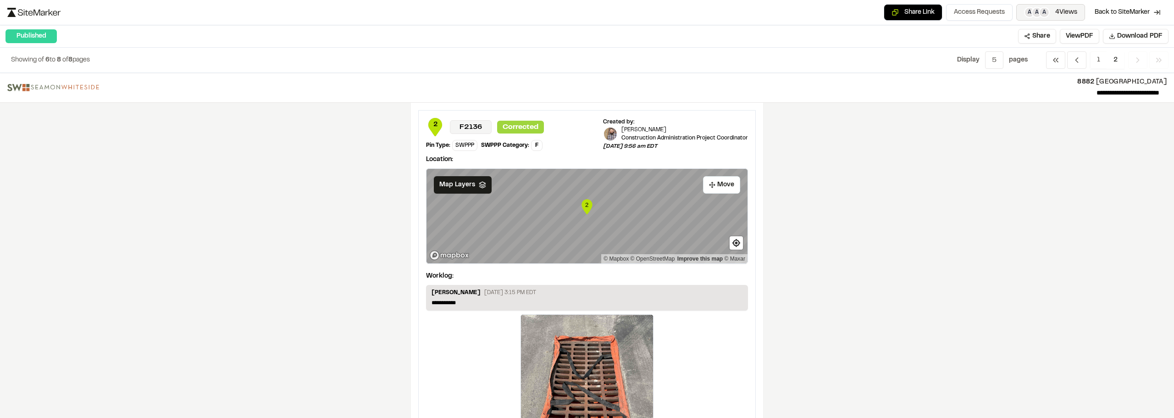
click at [1065, 11] on span "4 Views" at bounding box center [1066, 12] width 22 height 10
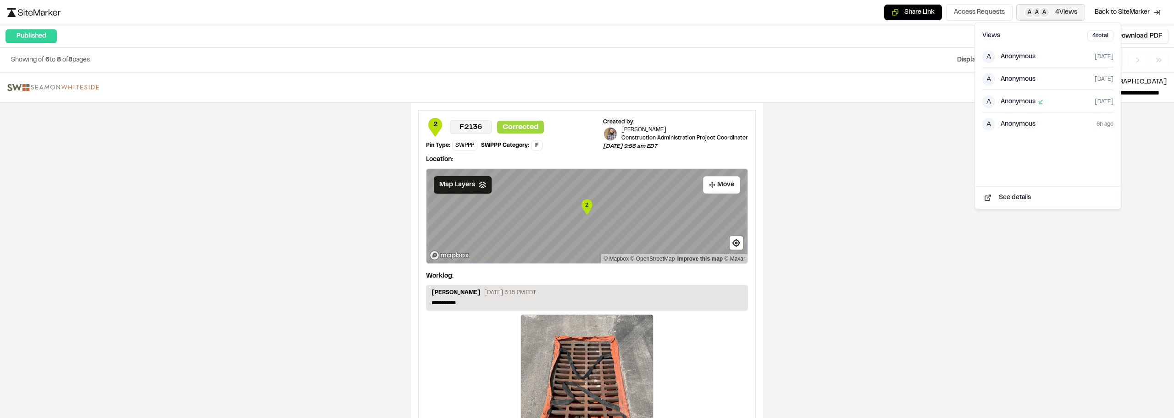
click at [1065, 11] on span "4 Views" at bounding box center [1066, 12] width 22 height 10
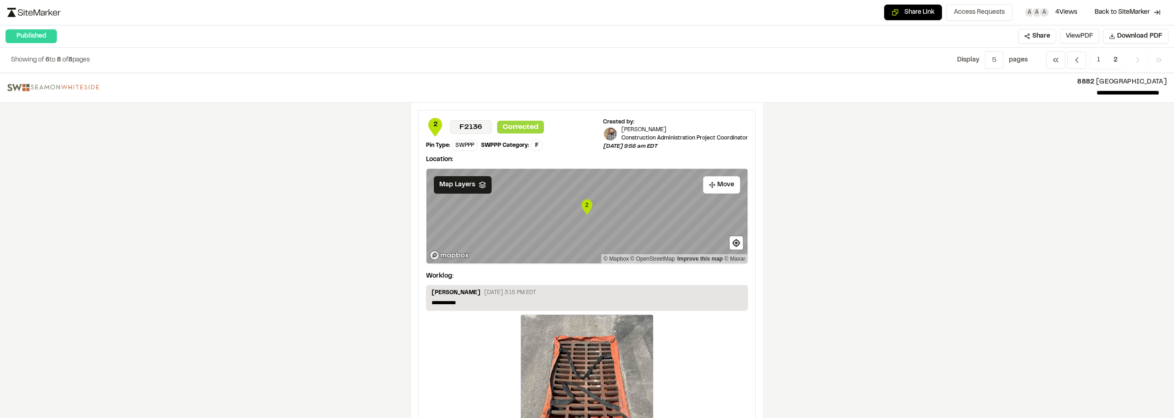
click at [1071, 40] on button "View PDF" at bounding box center [1079, 36] width 39 height 15
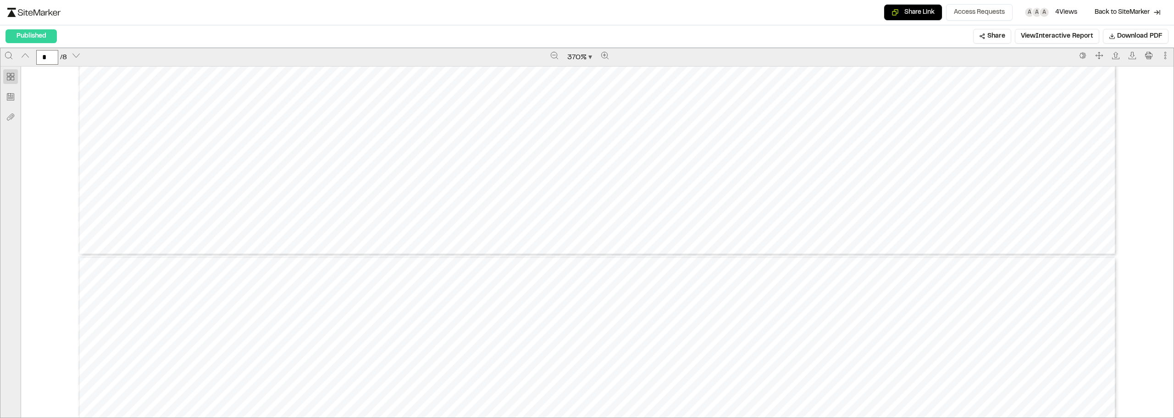
type input "*"
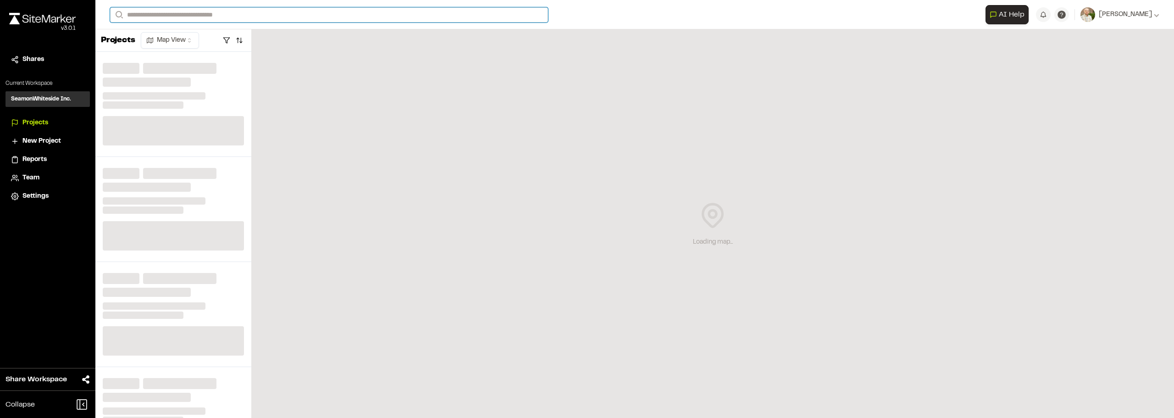
click at [223, 10] on input "Search" at bounding box center [329, 14] width 438 height 15
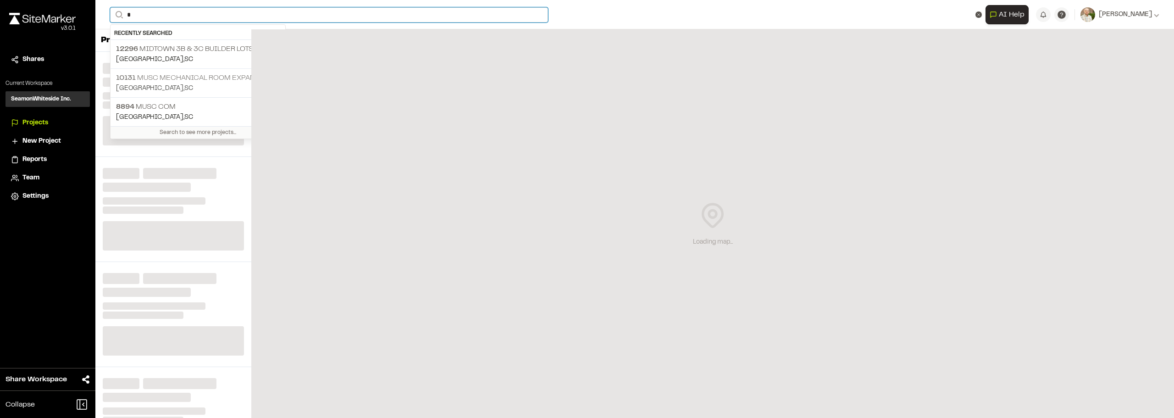
type input "*"
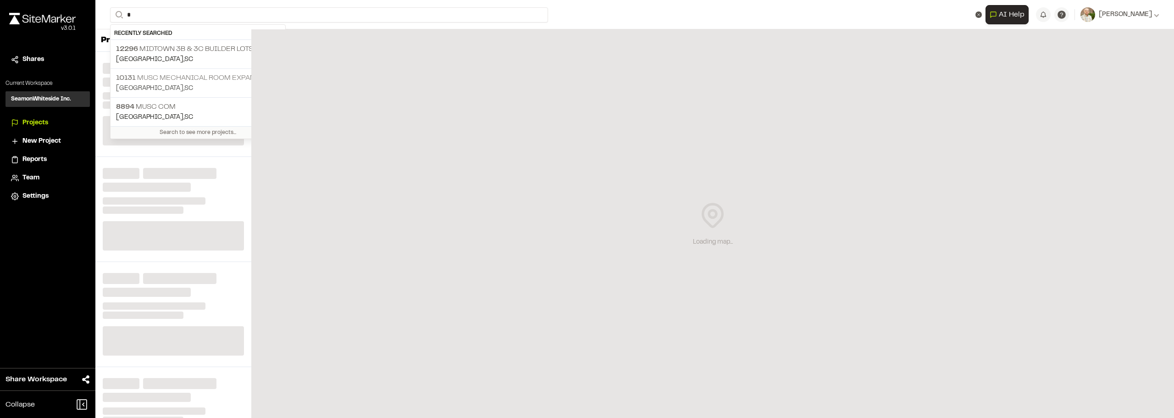
click at [173, 80] on p "10131 MUSC Mechanical Room Expansion" at bounding box center [198, 77] width 164 height 11
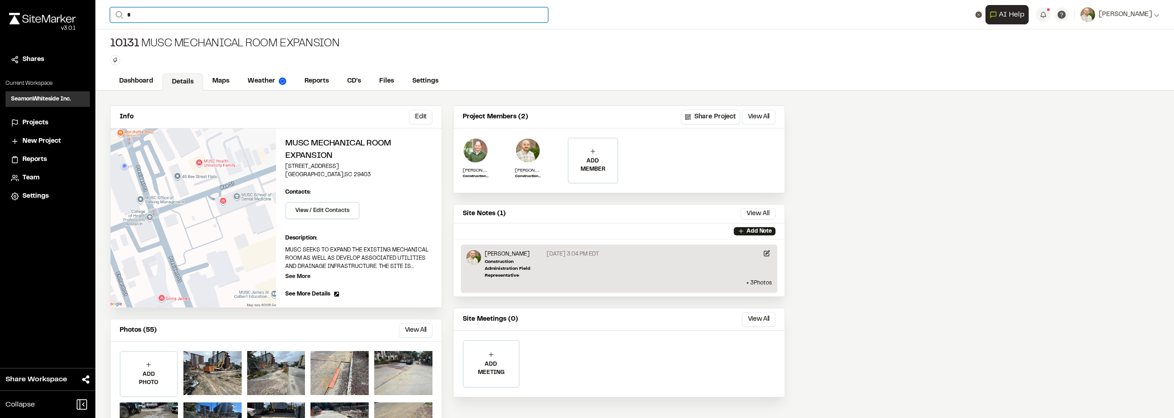
click at [152, 14] on input "*" at bounding box center [329, 14] width 438 height 15
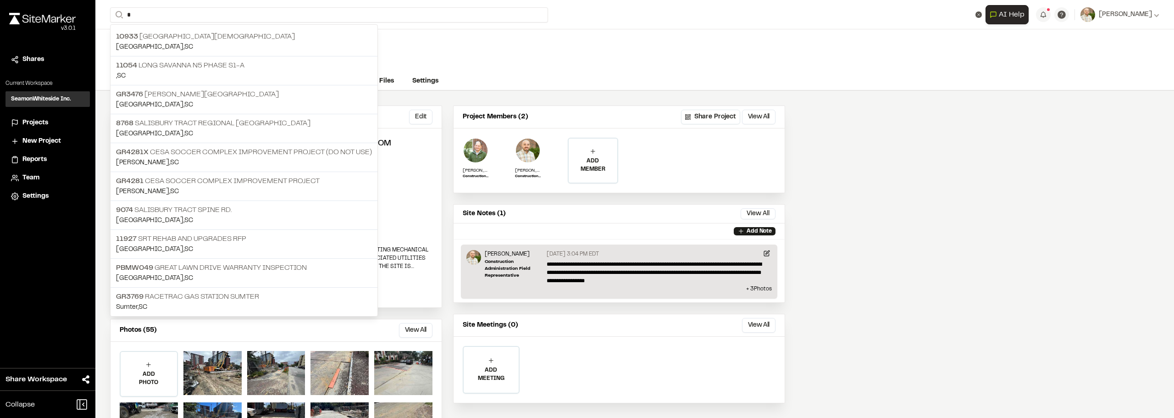
drag, startPoint x: 646, startPoint y: 43, endPoint x: 401, endPoint y: 55, distance: 245.1
click at [645, 44] on div "10131 MUSC Mechanical Room Expansion Type Enter or comma to add tag." at bounding box center [634, 50] width 1078 height 43
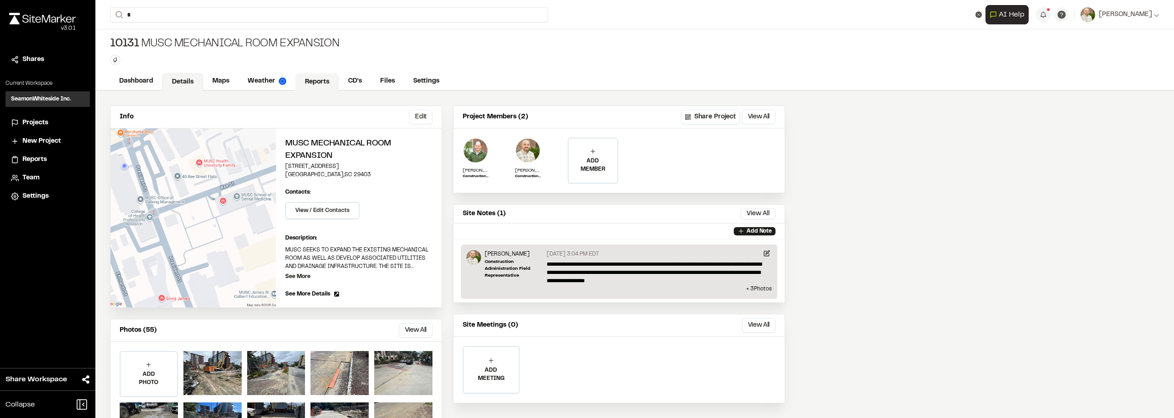
click at [315, 78] on link "Reports" at bounding box center [317, 81] width 44 height 17
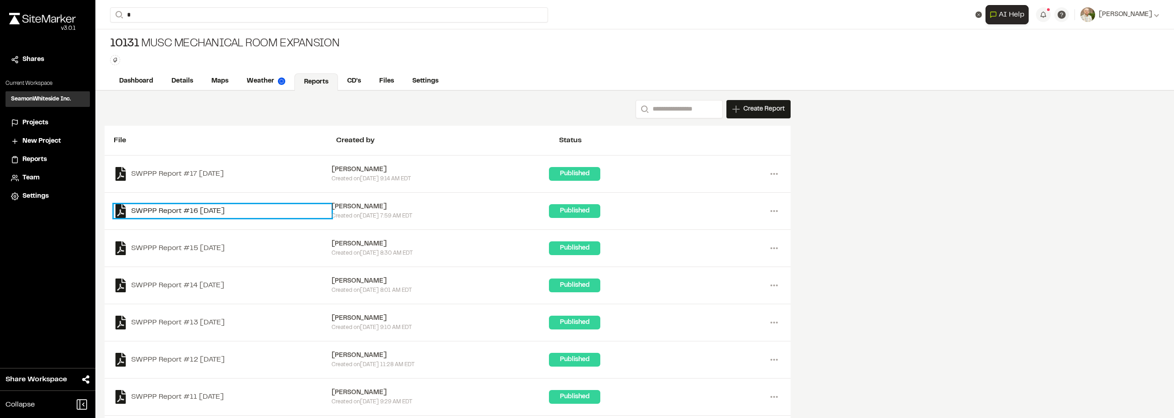
click at [200, 212] on link "SWPPP Report #16 [DATE]" at bounding box center [223, 211] width 218 height 14
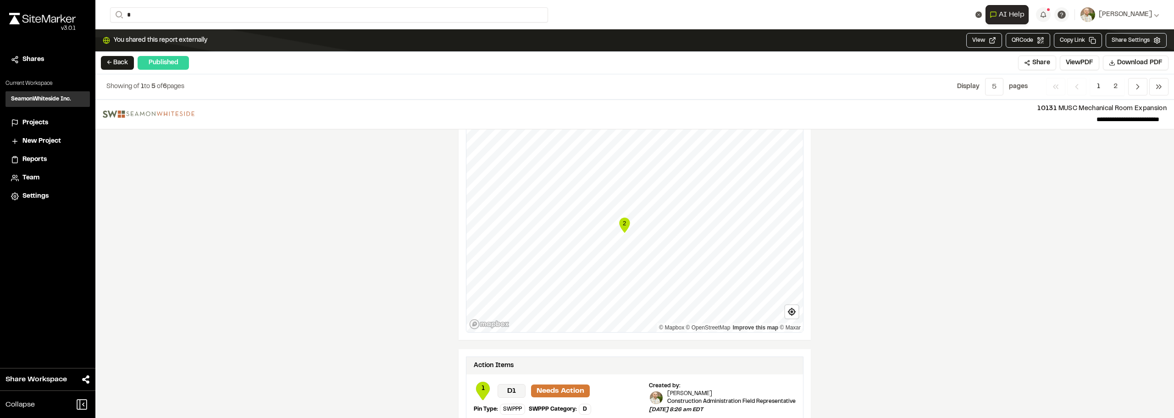
scroll to position [1389, 0]
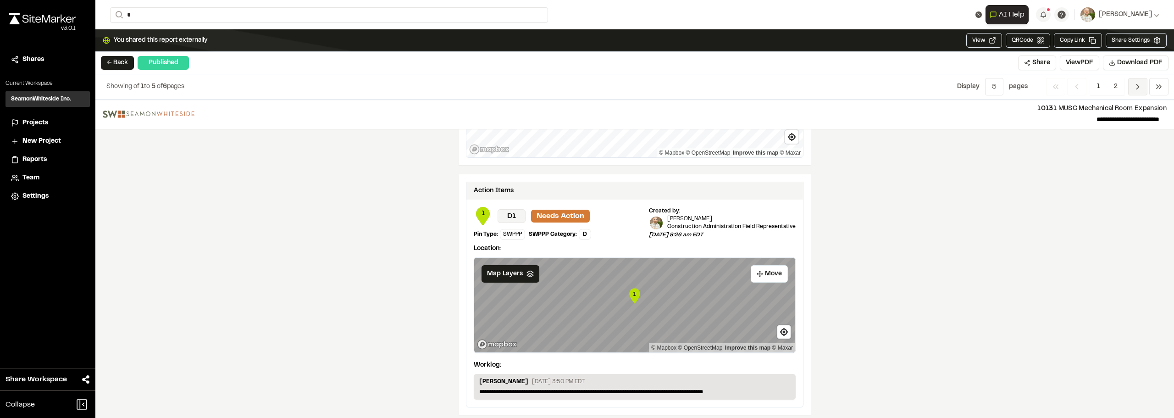
click at [1135, 88] on icon "Navigation" at bounding box center [1137, 86] width 9 height 9
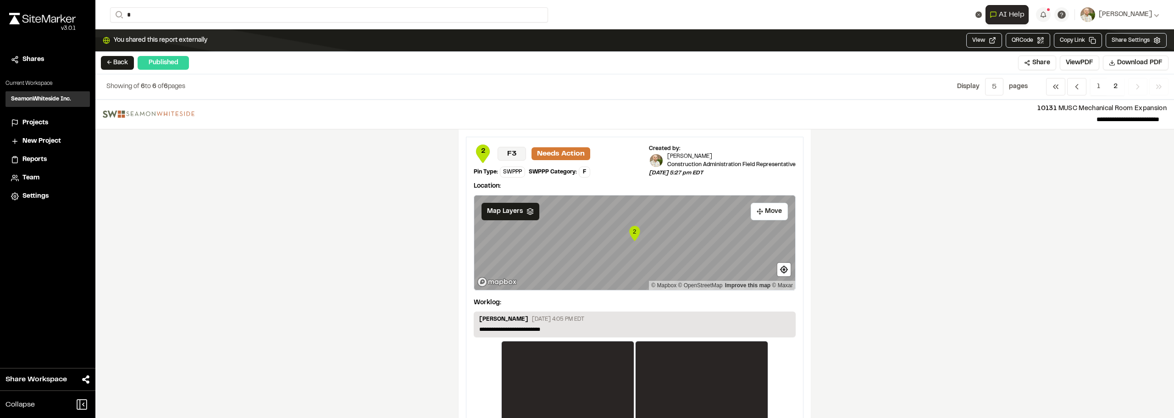
scroll to position [91, 0]
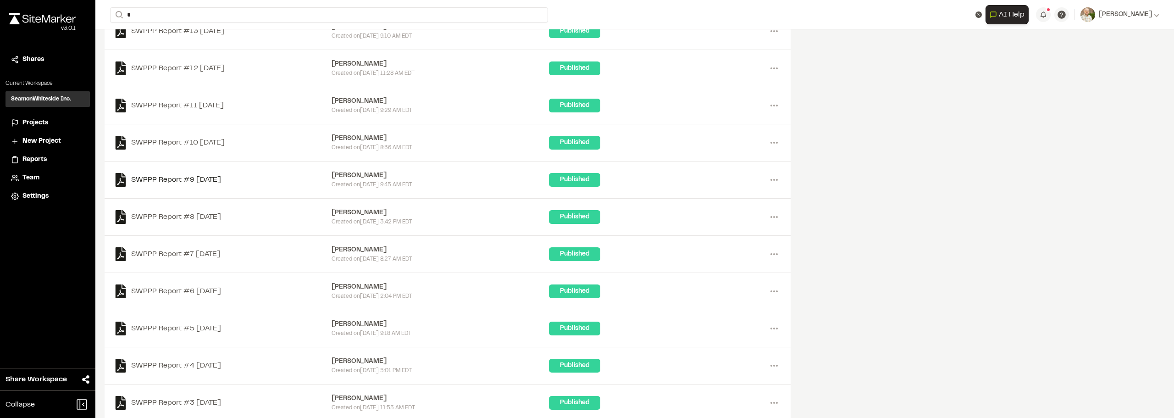
scroll to position [275, 0]
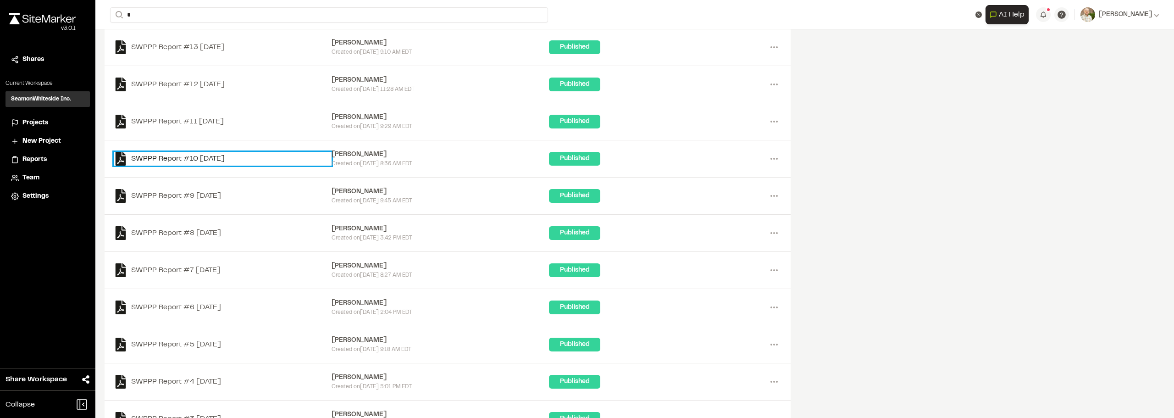
click at [163, 155] on link "SWPPP Report #10 [DATE]" at bounding box center [223, 159] width 218 height 14
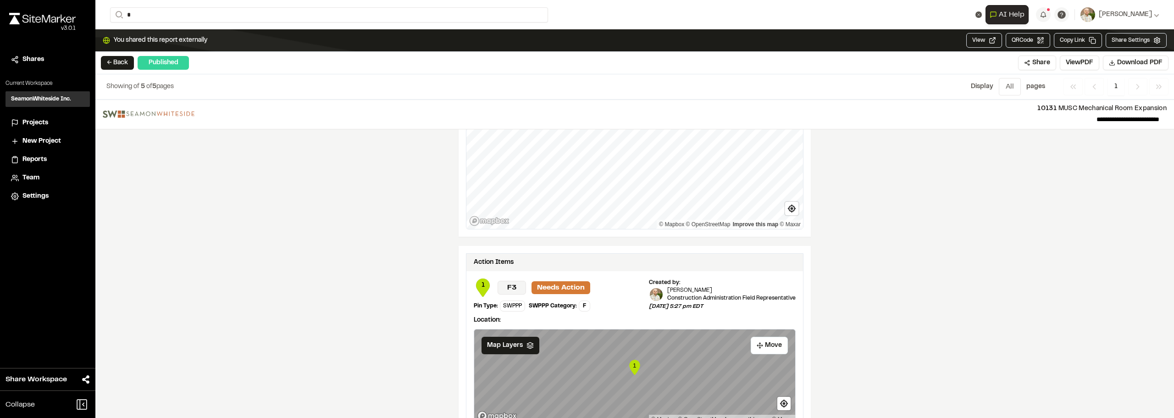
scroll to position [1507, 0]
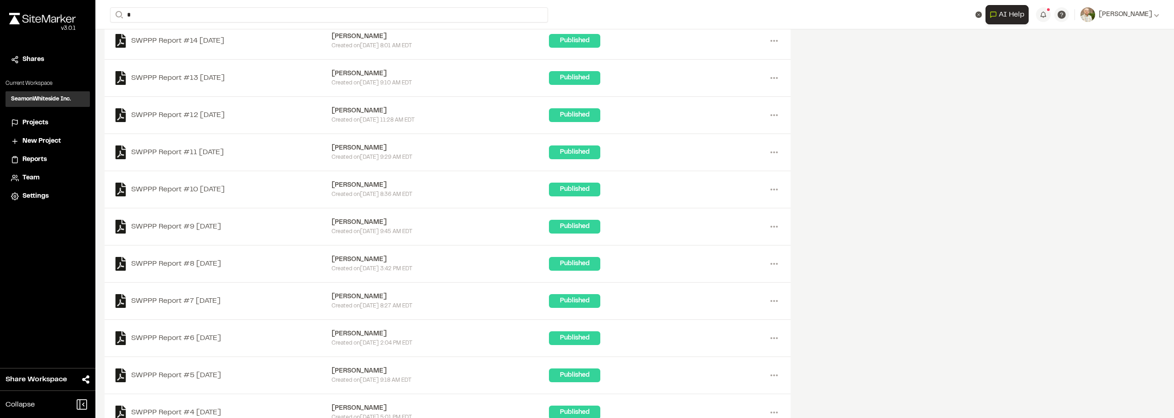
scroll to position [183, 0]
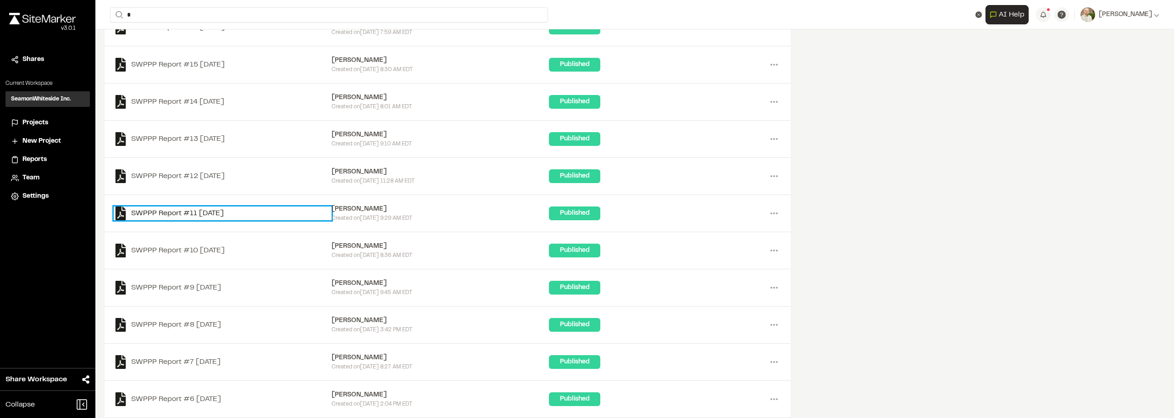
click at [178, 212] on link "SWPPP Report #11 [DATE]" at bounding box center [223, 213] width 218 height 14
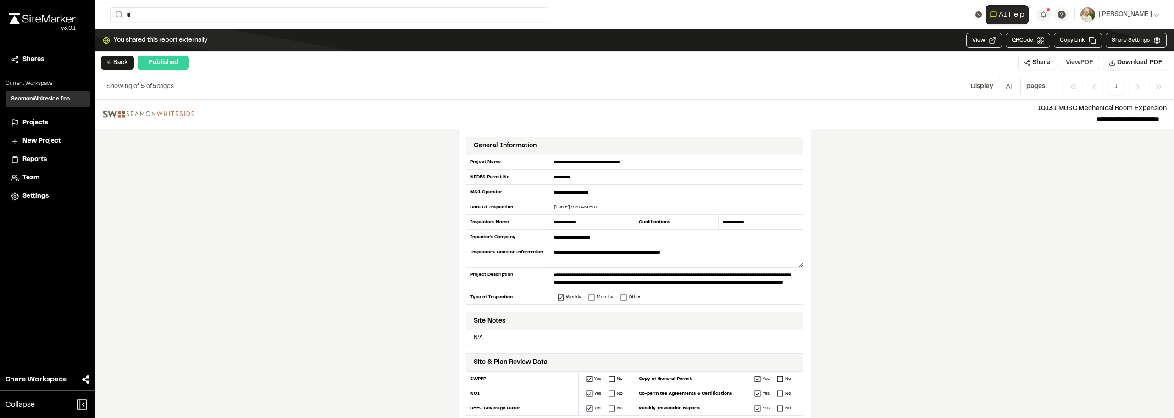
click at [1085, 61] on button "View PDF" at bounding box center [1079, 62] width 39 height 15
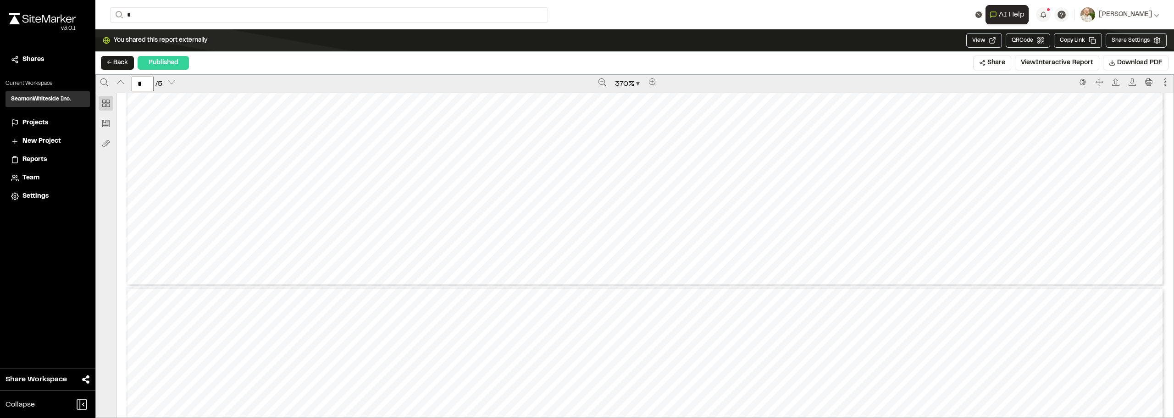
type input "*"
click at [115, 61] on button "← Back" at bounding box center [117, 63] width 33 height 14
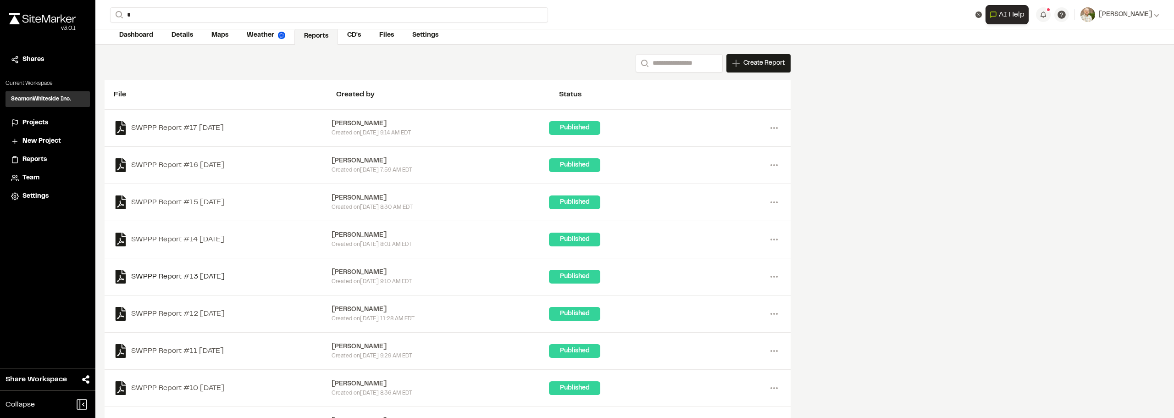
scroll to position [92, 0]
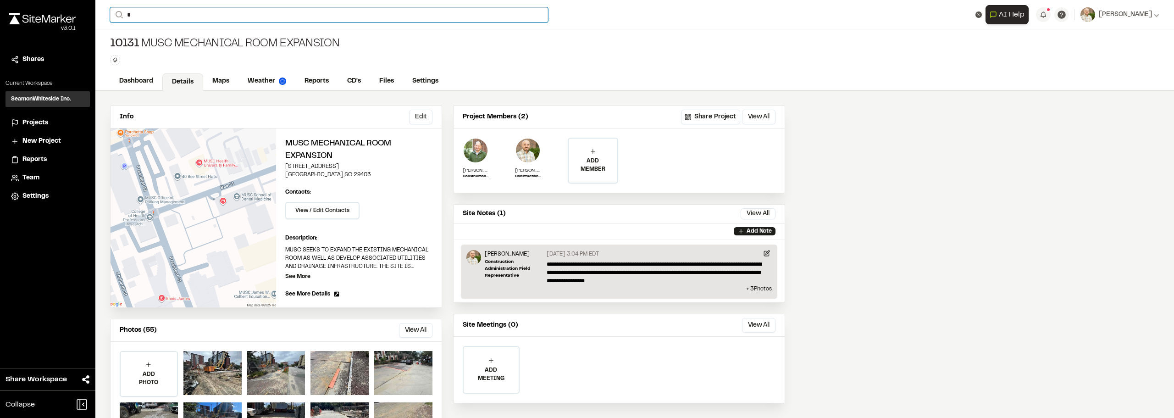
click at [154, 16] on input "*" at bounding box center [329, 14] width 438 height 15
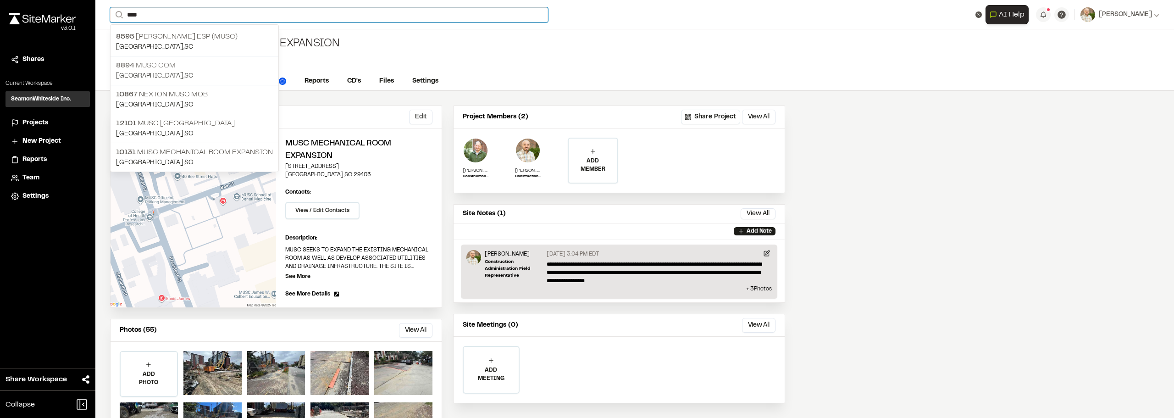
type input "****"
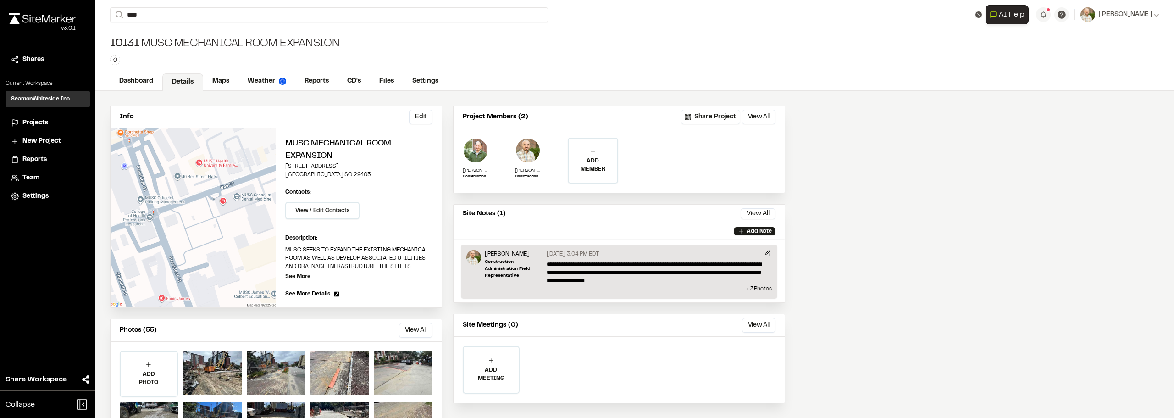
click at [215, 66] on p "8894 MUSC COM" at bounding box center [194, 65] width 157 height 11
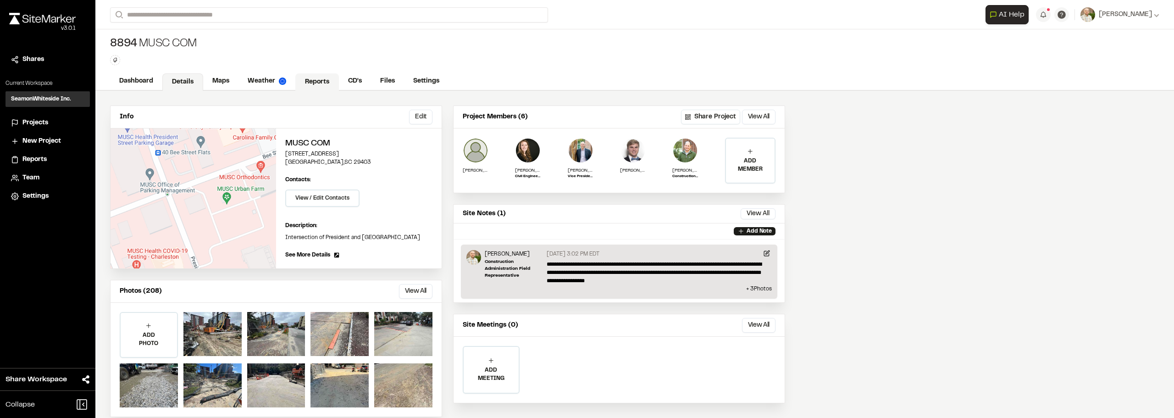
click at [311, 81] on link "Reports" at bounding box center [317, 81] width 44 height 17
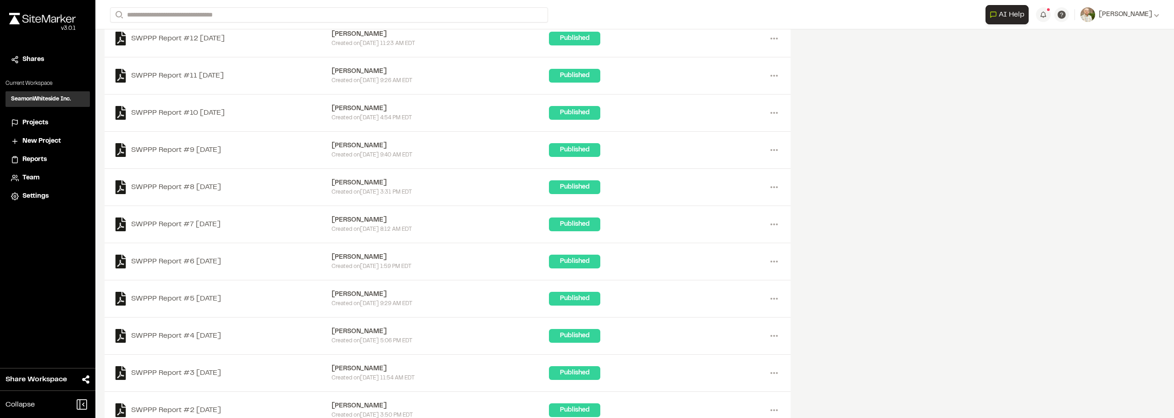
scroll to position [229, 0]
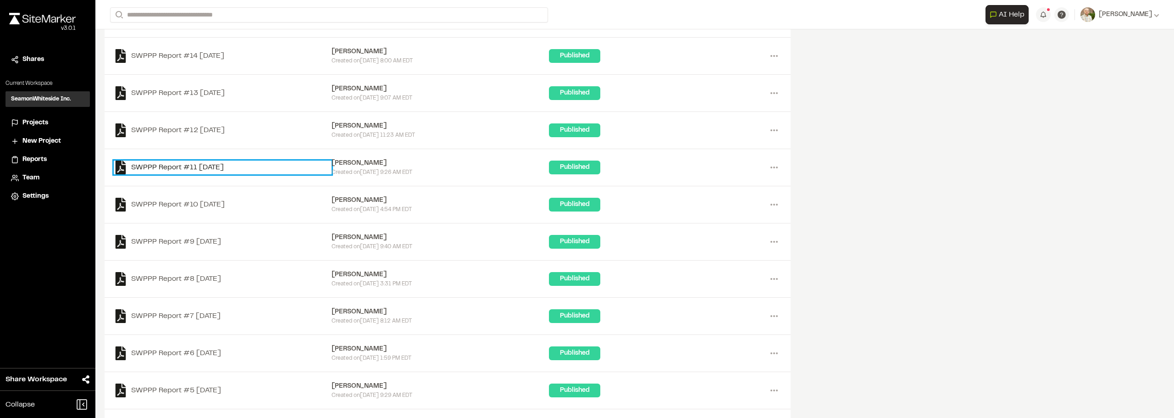
click at [177, 168] on link "SWPPP Report #11 [DATE]" at bounding box center [223, 167] width 218 height 14
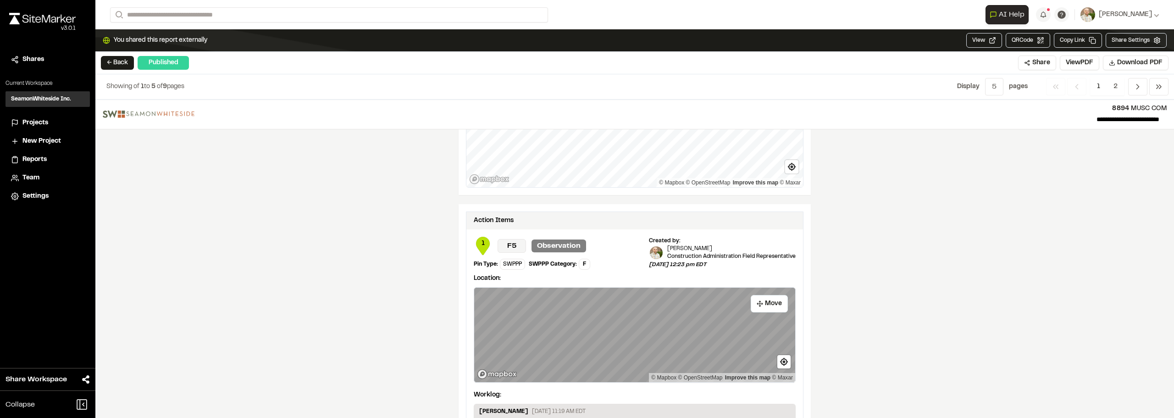
scroll to position [1536, 0]
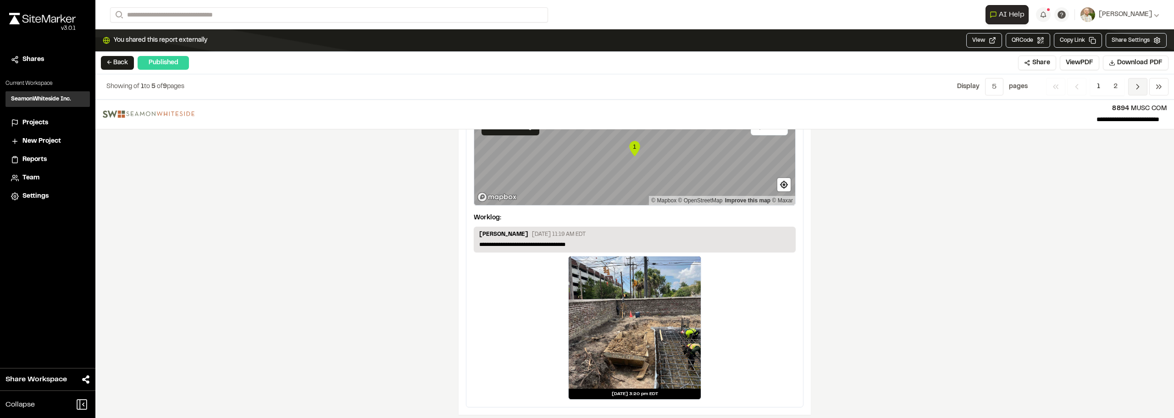
click at [1129, 86] on span "Previous" at bounding box center [1137, 86] width 19 height 17
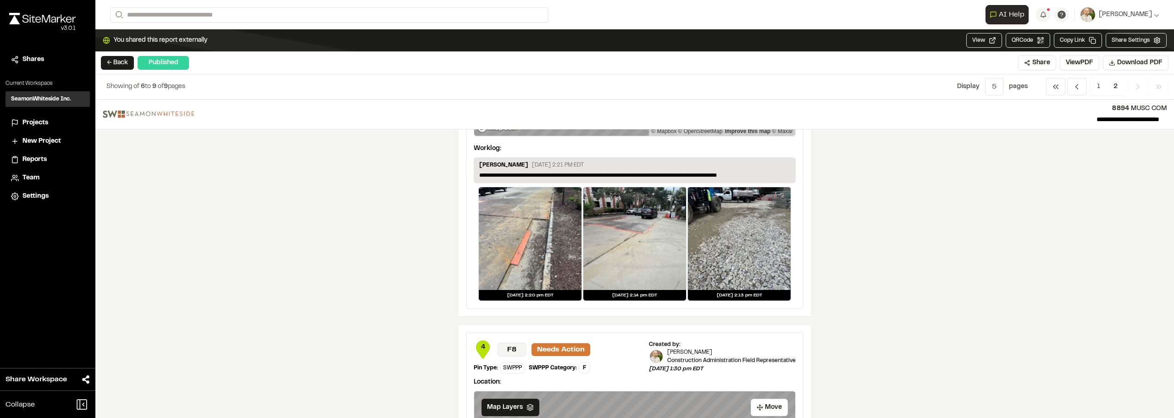
scroll to position [642, 0]
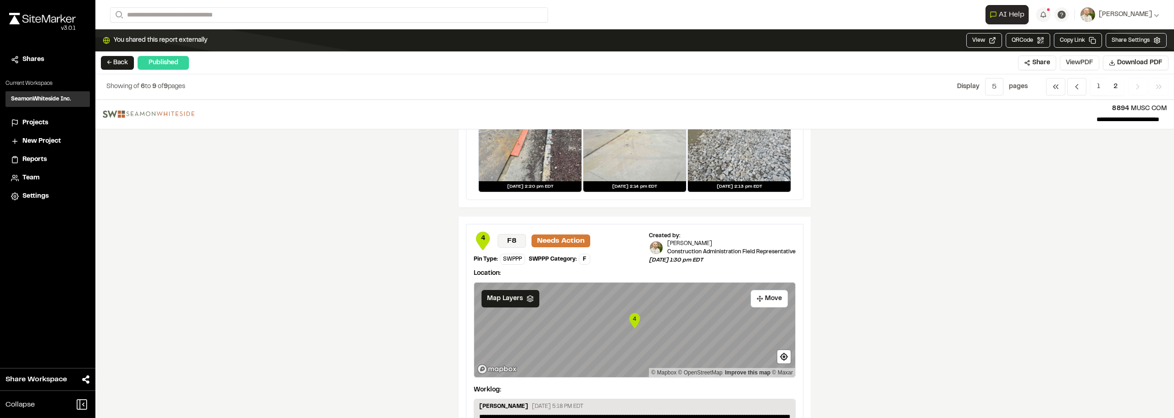
click at [1074, 62] on button "View PDF" at bounding box center [1079, 62] width 39 height 15
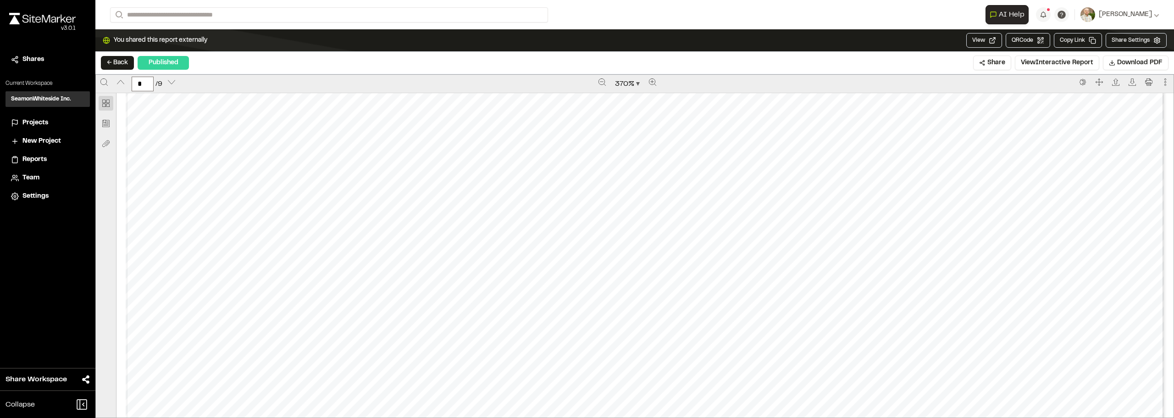
scroll to position [6144, 0]
type input "*"
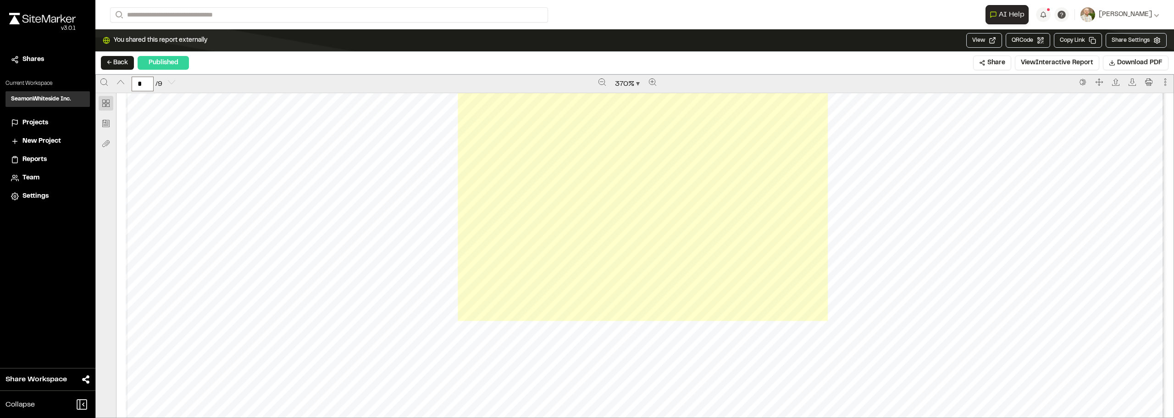
scroll to position [11493, 0]
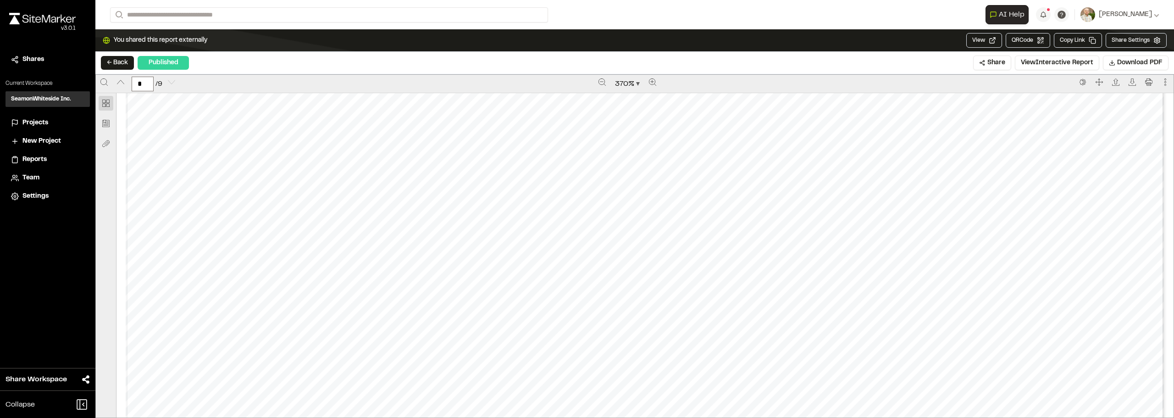
click at [127, 65] on button "← Back" at bounding box center [117, 63] width 33 height 14
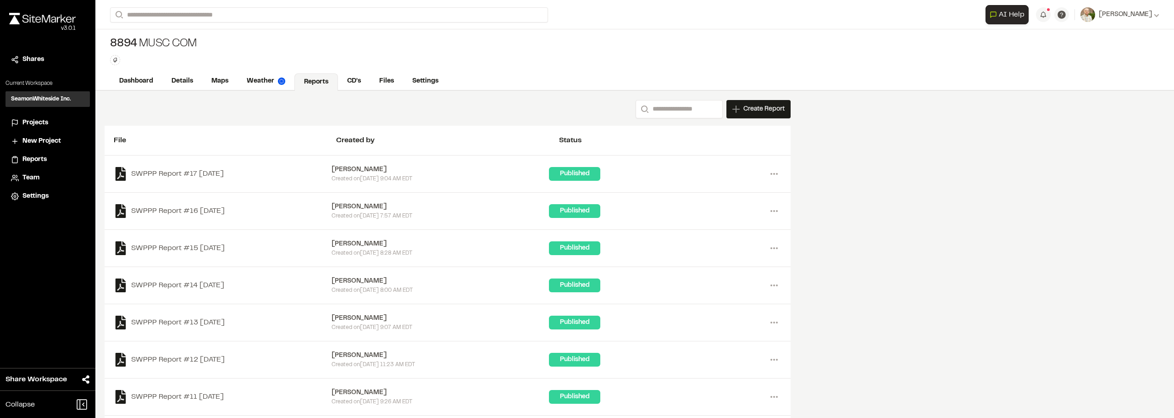
click at [220, 162] on div "SWPPP Report #17 2025-09-08 Sinuhe Perez Created on Tue, Sep 9, 2025 9:04 AM ED…" at bounding box center [448, 173] width 686 height 37
click at [225, 170] on link "SWPPP Report #17 [DATE]" at bounding box center [223, 174] width 218 height 14
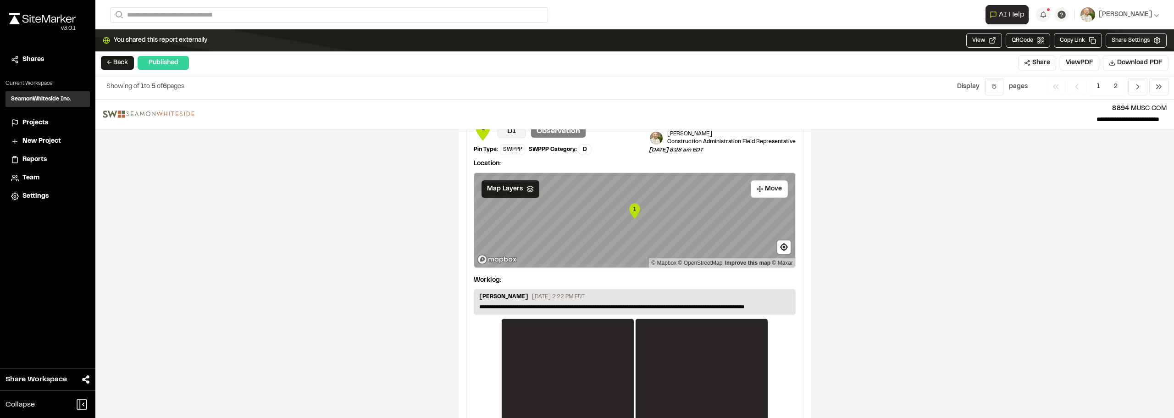
scroll to position [1536, 0]
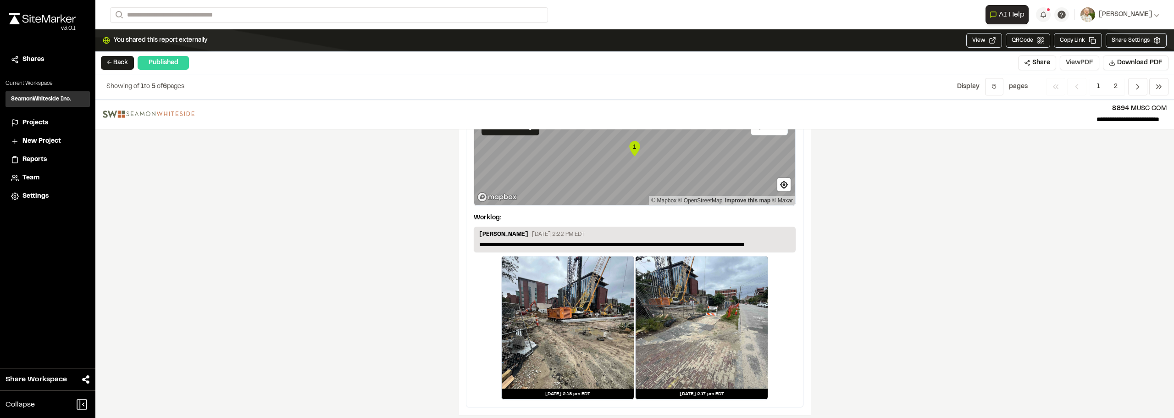
click at [1082, 64] on button "View PDF" at bounding box center [1079, 62] width 39 height 15
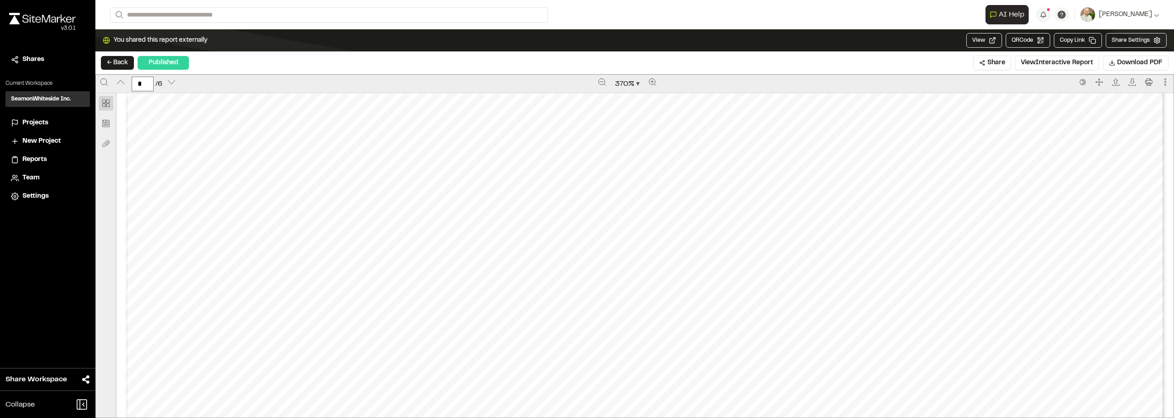
scroll to position [5914, 0]
type input "*"
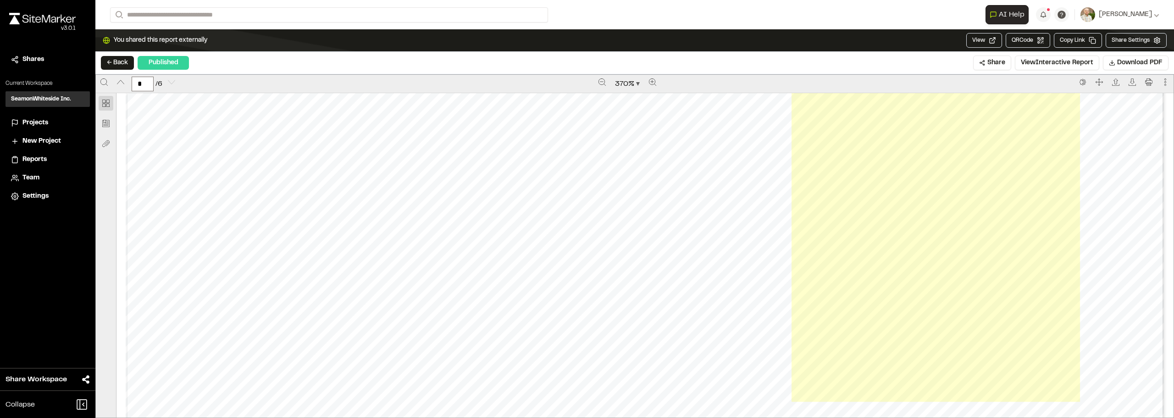
scroll to position [7473, 0]
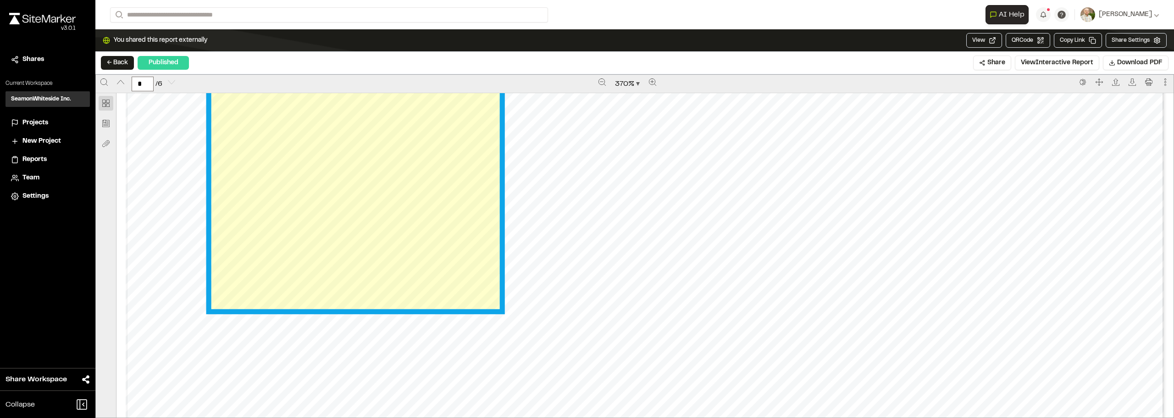
click at [434, 205] on link "Page 6" at bounding box center [354, 149] width 287 height 317
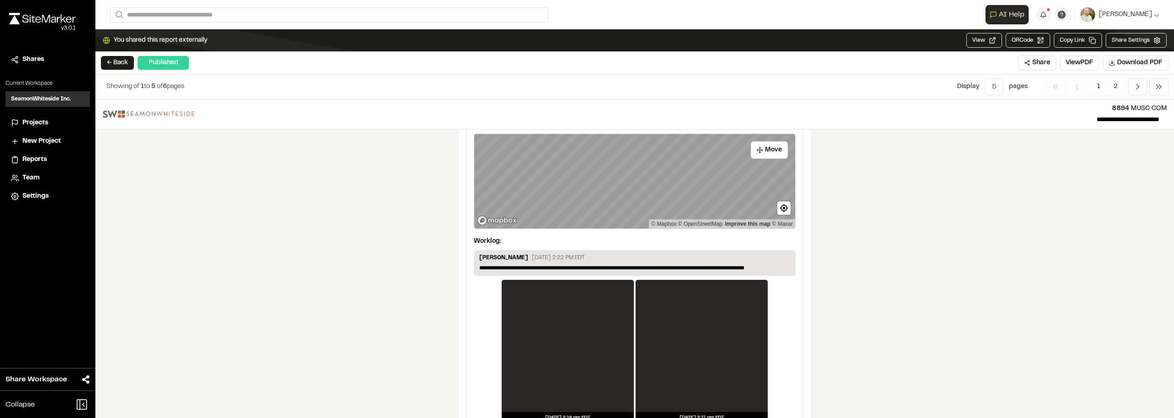
scroll to position [1536, 0]
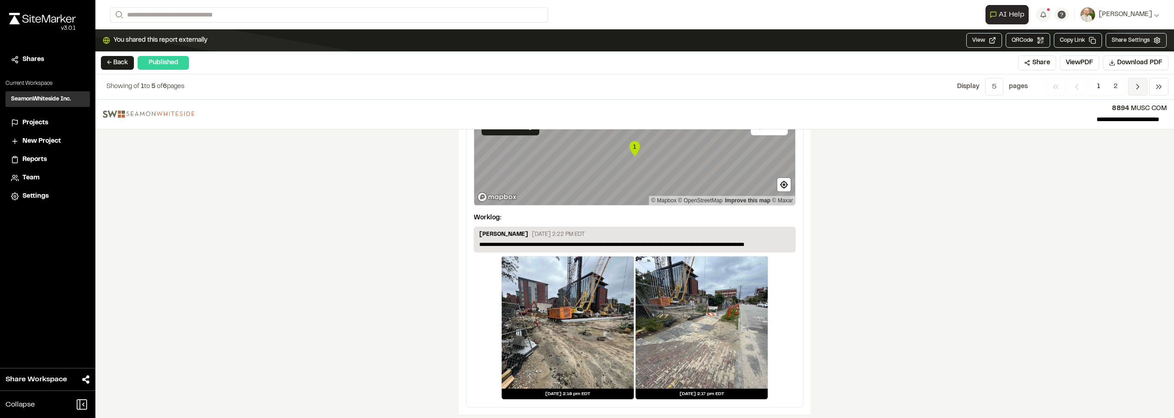
click at [1137, 79] on span "Previous" at bounding box center [1137, 86] width 19 height 17
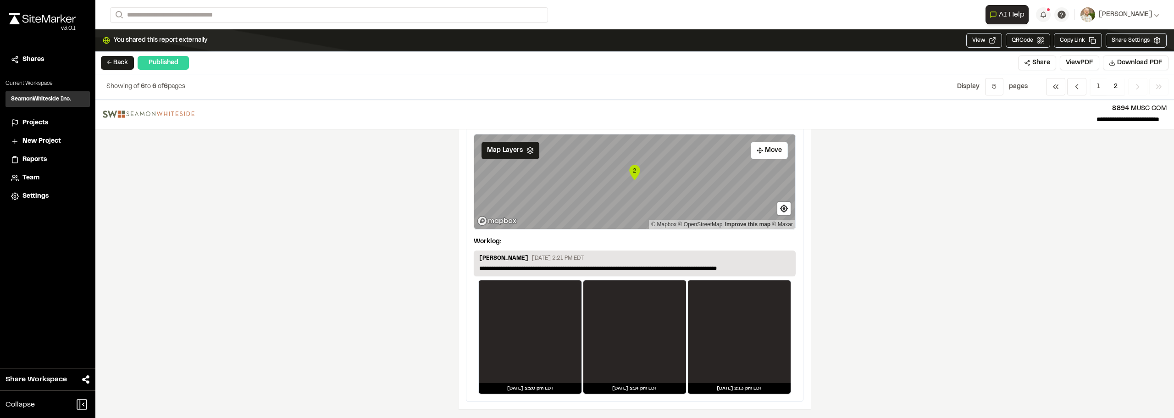
scroll to position [61, 0]
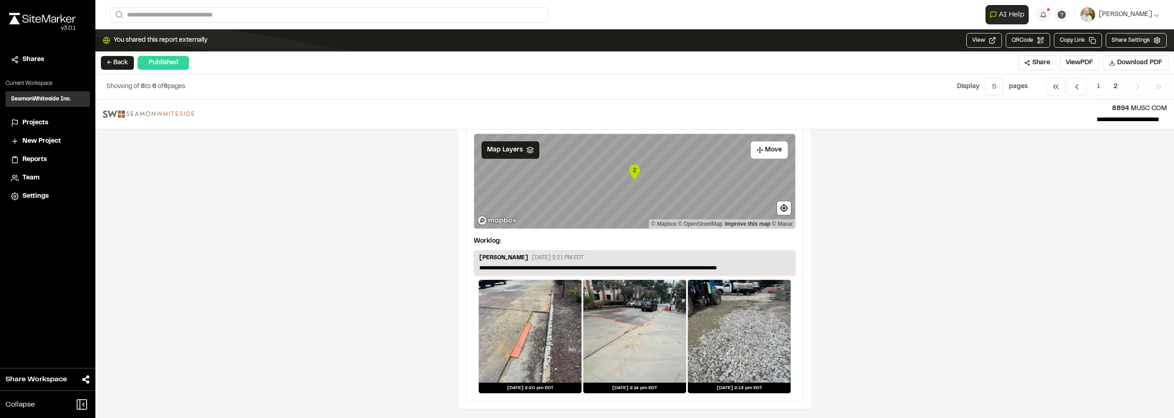
click at [635, 329] on div at bounding box center [634, 331] width 103 height 103
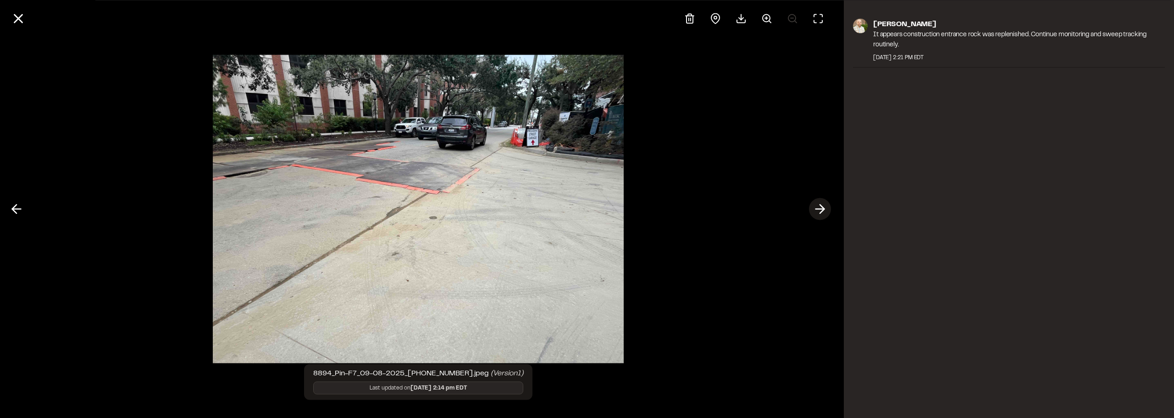
click at [825, 210] on icon at bounding box center [819, 209] width 15 height 16
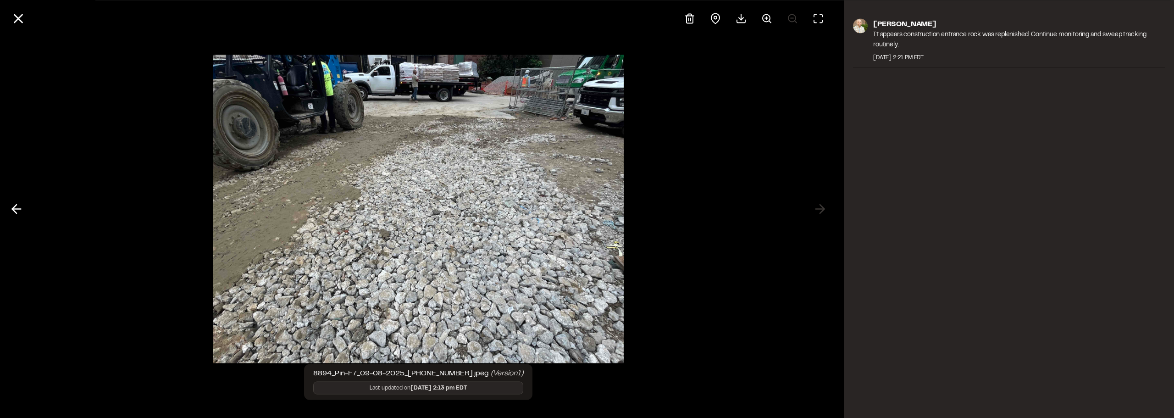
click at [821, 210] on div at bounding box center [418, 209] width 836 height 418
click at [19, 218] on button at bounding box center [17, 209] width 22 height 22
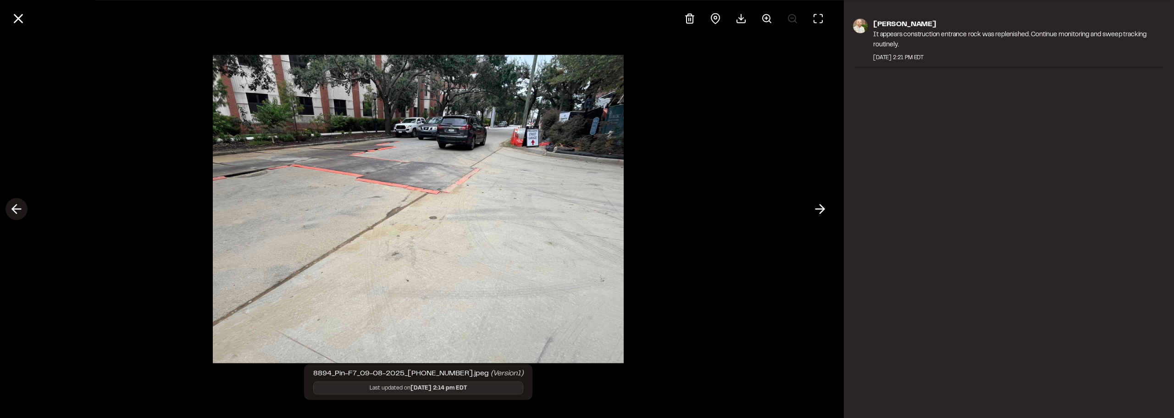
click at [19, 218] on button at bounding box center [17, 209] width 22 height 22
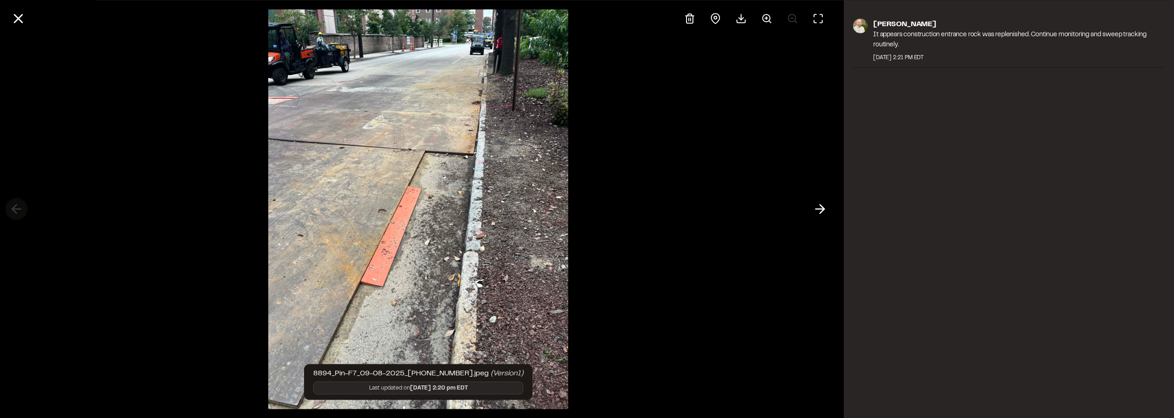
click at [19, 218] on div at bounding box center [418, 209] width 836 height 418
click at [18, 29] on button at bounding box center [18, 18] width 22 height 22
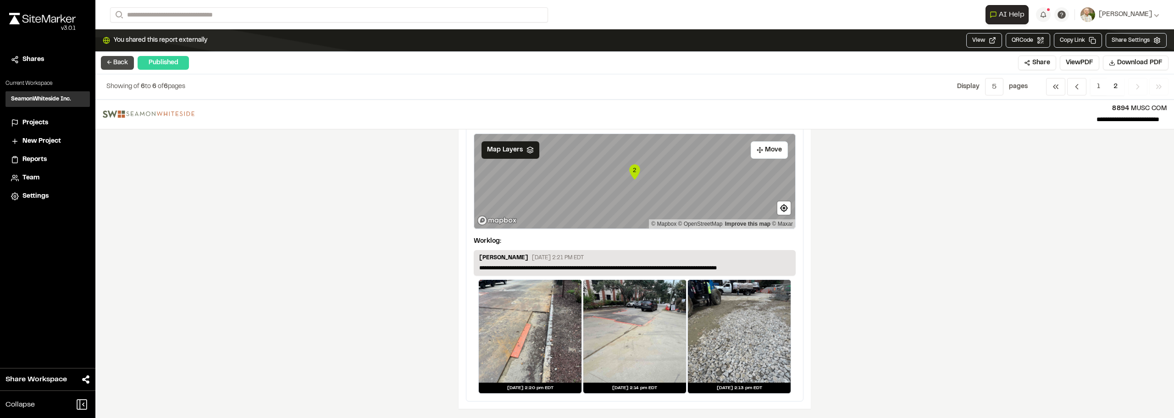
click at [116, 66] on button "← Back" at bounding box center [117, 63] width 33 height 14
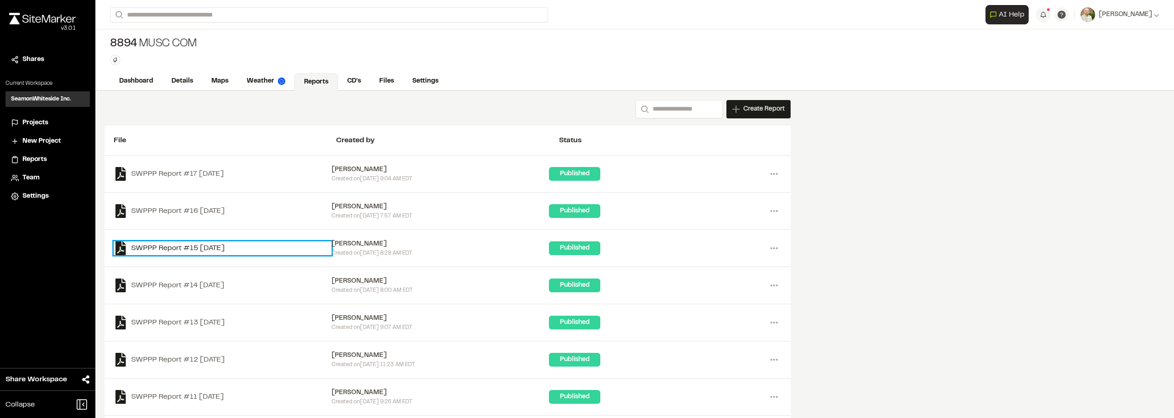
click at [165, 250] on link "SWPPP Report #15 [DATE]" at bounding box center [223, 248] width 218 height 14
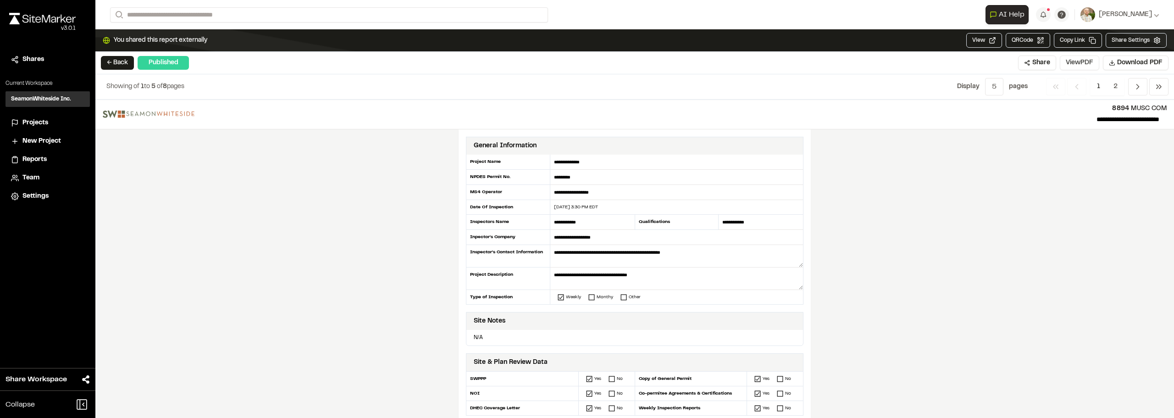
drag, startPoint x: 1077, startPoint y: 60, endPoint x: 1061, endPoint y: 65, distance: 15.9
click at [1076, 60] on button "View PDF" at bounding box center [1079, 62] width 39 height 15
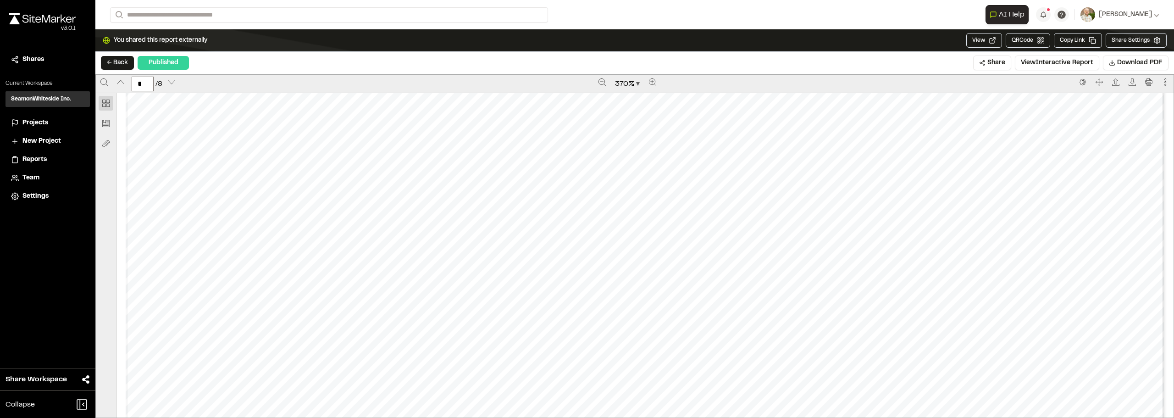
scroll to position [7152, 0]
type input "*"
click at [124, 66] on button "← Back" at bounding box center [117, 63] width 33 height 14
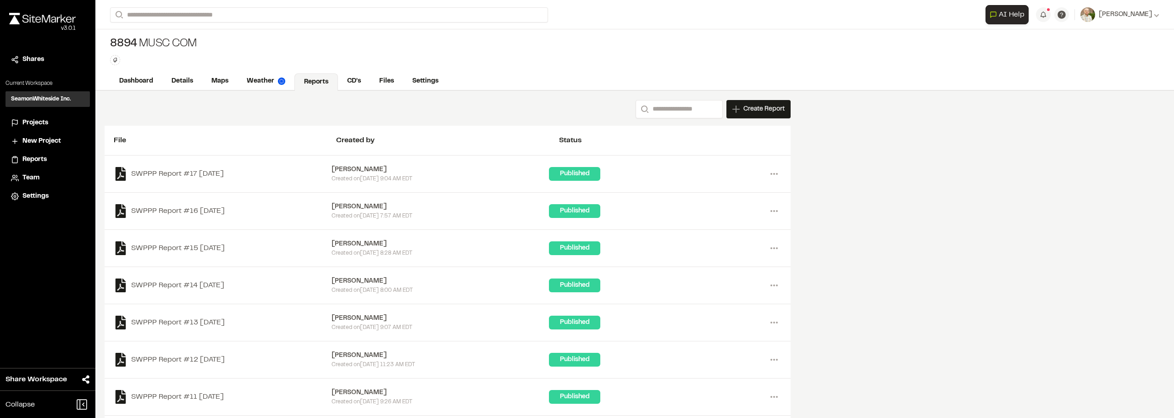
click at [62, 14] on img at bounding box center [42, 18] width 66 height 11
